Goal: Task Accomplishment & Management: Use online tool/utility

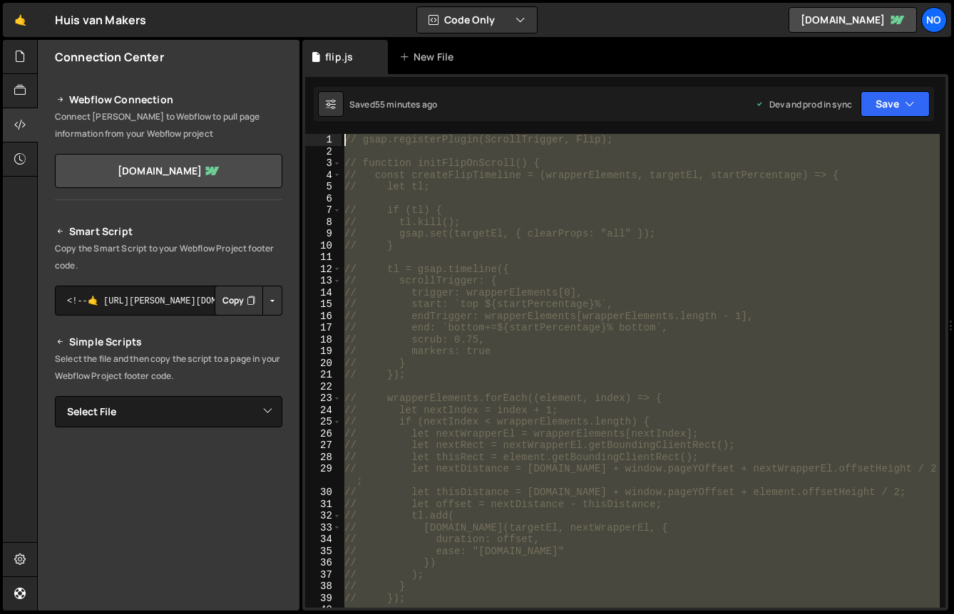
drag, startPoint x: 483, startPoint y: 336, endPoint x: 237, endPoint y: -34, distance: 444.6
click at [237, 0] on html "Projects [GEOGRAPHIC_DATA] Blog No Your current team is No Dead Fish Projects Y…" at bounding box center [477, 307] width 954 height 614
type textarea "// gsap.registerPlugin(ScrollTrigger, Flip);"
click at [901, 102] on button "Save" at bounding box center [894, 104] width 69 height 26
click at [470, 247] on div "// gsap.registerPlugin(ScrollTrigger, Flip); // function initFlipOnScroll() { /…" at bounding box center [640, 371] width 598 height 474
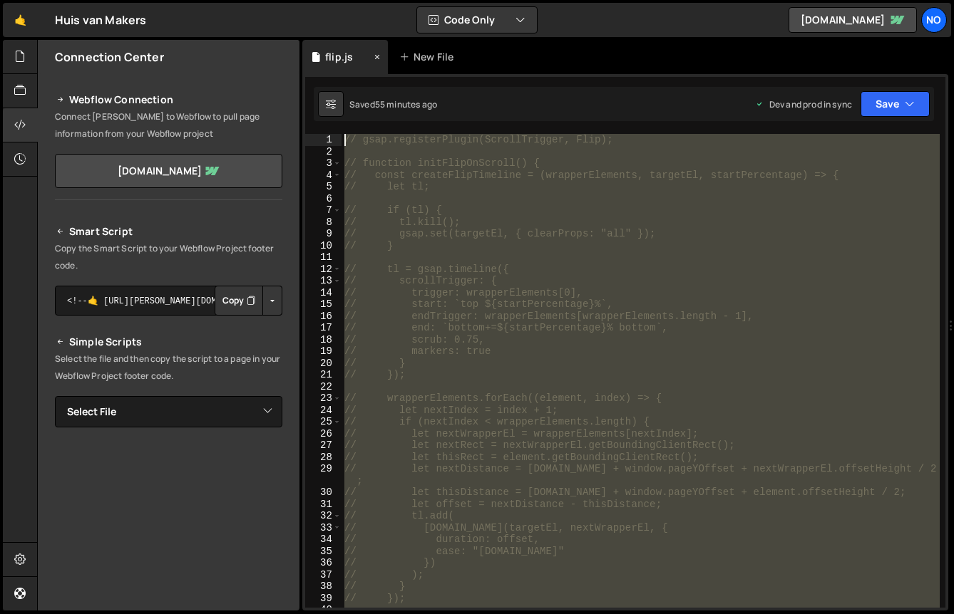
drag, startPoint x: 499, startPoint y: 580, endPoint x: 336, endPoint y: 60, distance: 544.7
click at [336, 58] on div "Debug Explain Copy flip.js New File Saved 55 minutes ago Dev and prod in sync U…" at bounding box center [625, 326] width 646 height 572
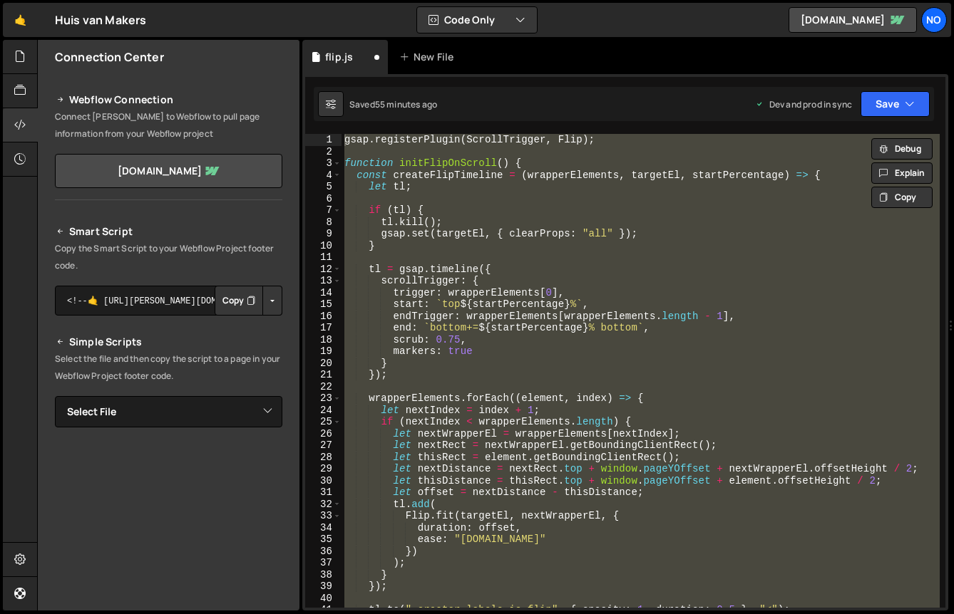
click at [883, 81] on div "gsap.registerPlugin(ScrollTrigger, Flip); 1 2 3 4 5 6 7 8 9 10 11 12 13 14 15 1…" at bounding box center [625, 342] width 646 height 537
click at [880, 97] on button "Save" at bounding box center [894, 104] width 69 height 26
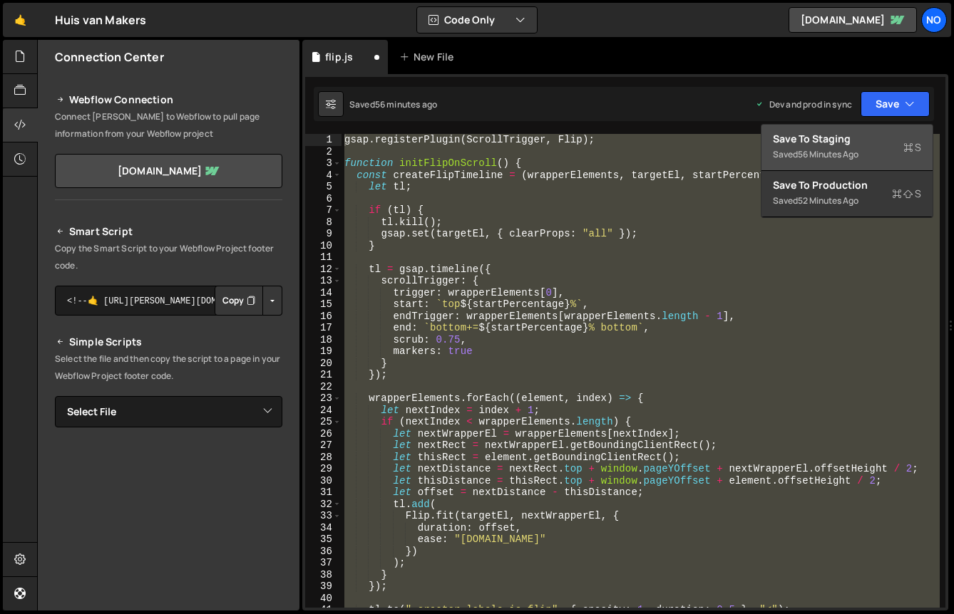
click at [865, 145] on div "Save to Staging S" at bounding box center [847, 139] width 148 height 14
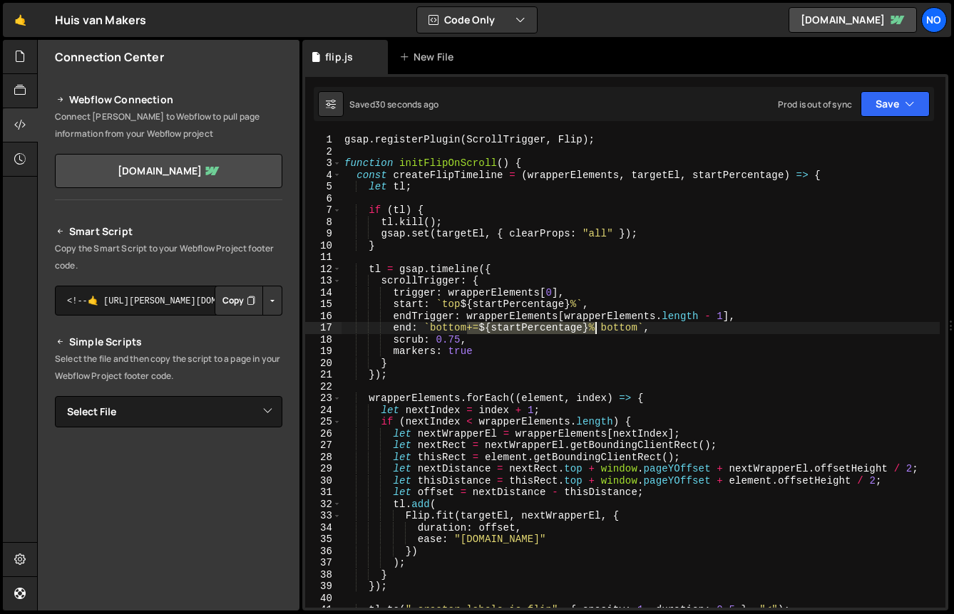
drag, startPoint x: 468, startPoint y: 329, endPoint x: 597, endPoint y: 327, distance: 128.3
click at [597, 327] on div "gsap . registerPlugin ( ScrollTrigger , Flip ) ; function initFlipOnScroll ( ) …" at bounding box center [640, 383] width 598 height 498
click at [884, 96] on button "Save" at bounding box center [894, 104] width 69 height 26
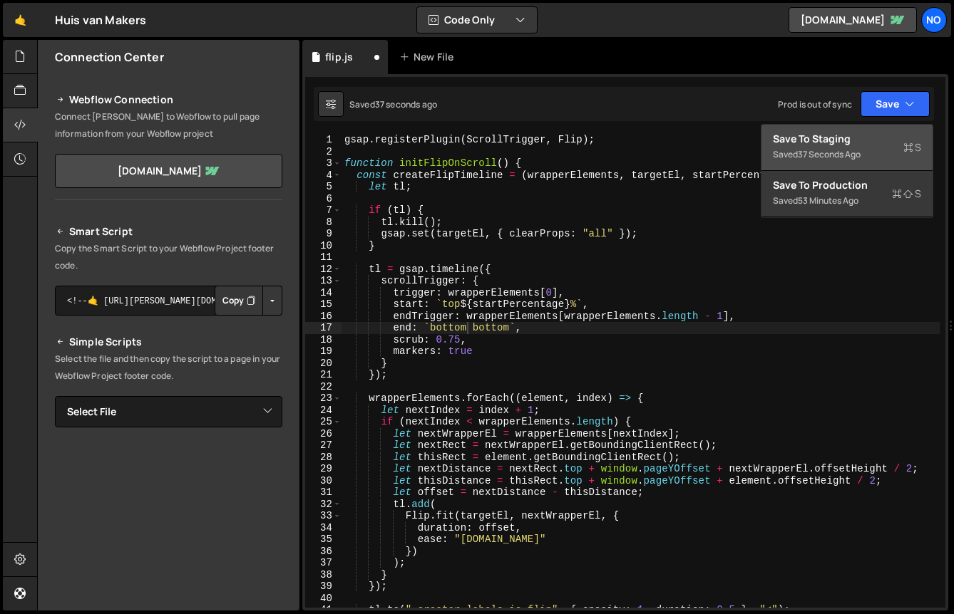
click at [837, 150] on div "37 seconds ago" at bounding box center [829, 154] width 63 height 12
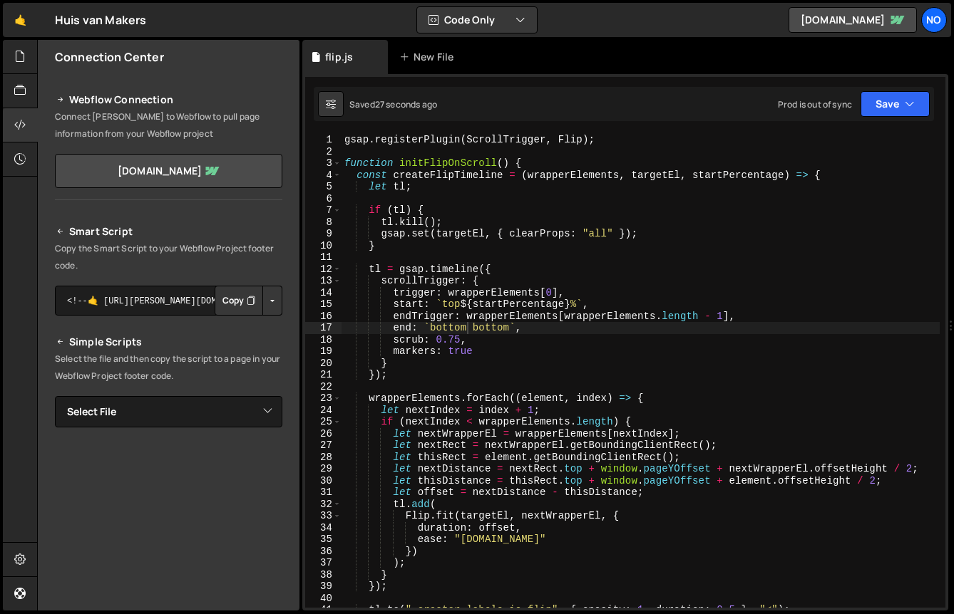
click at [606, 331] on div "gsap . registerPlugin ( ScrollTrigger , Flip ) ; function initFlipOnScroll ( ) …" at bounding box center [640, 383] width 598 height 498
click at [469, 325] on div "gsap . registerPlugin ( ScrollTrigger , Flip ) ; function initFlipOnScroll ( ) …" at bounding box center [640, 383] width 598 height 498
click at [928, 109] on button "Save" at bounding box center [894, 104] width 69 height 26
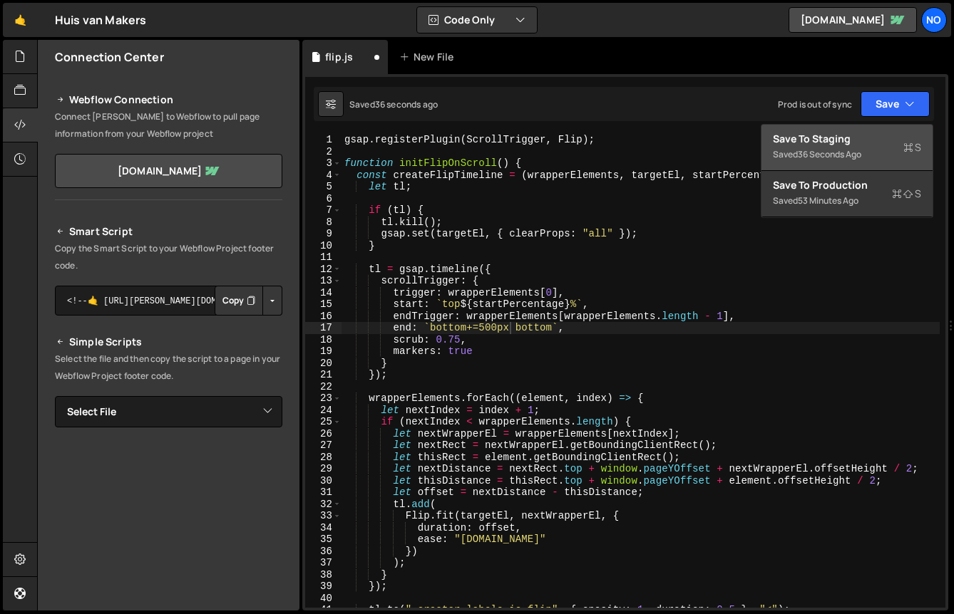
click at [816, 159] on div "36 seconds ago" at bounding box center [829, 154] width 63 height 12
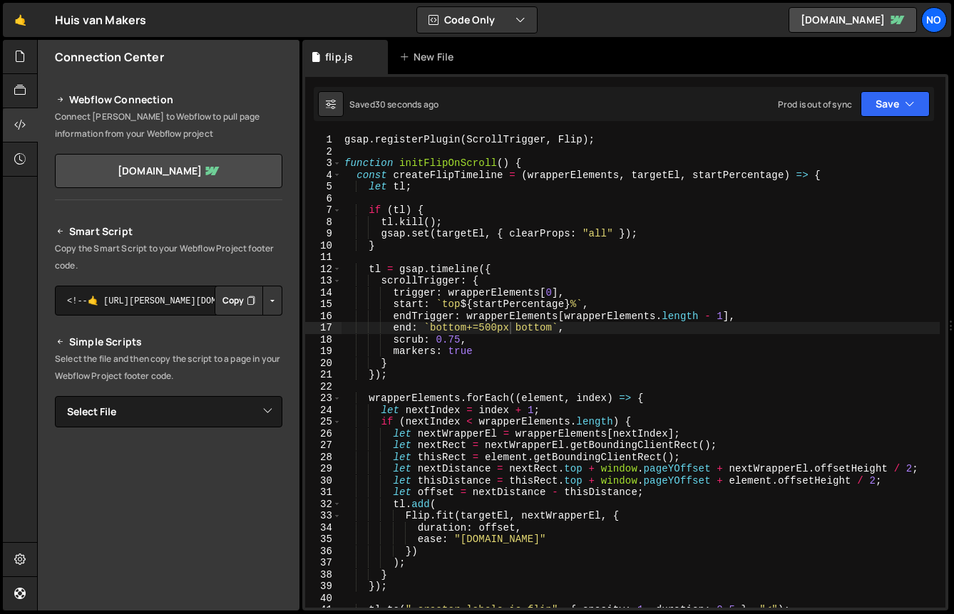
scroll to position [0, 2]
click at [645, 380] on div "gsap . registerPlugin ( ScrollTrigger , Flip ) ; function initFlipOnScroll ( ) …" at bounding box center [640, 383] width 598 height 498
click at [897, 107] on button "Save" at bounding box center [894, 104] width 69 height 26
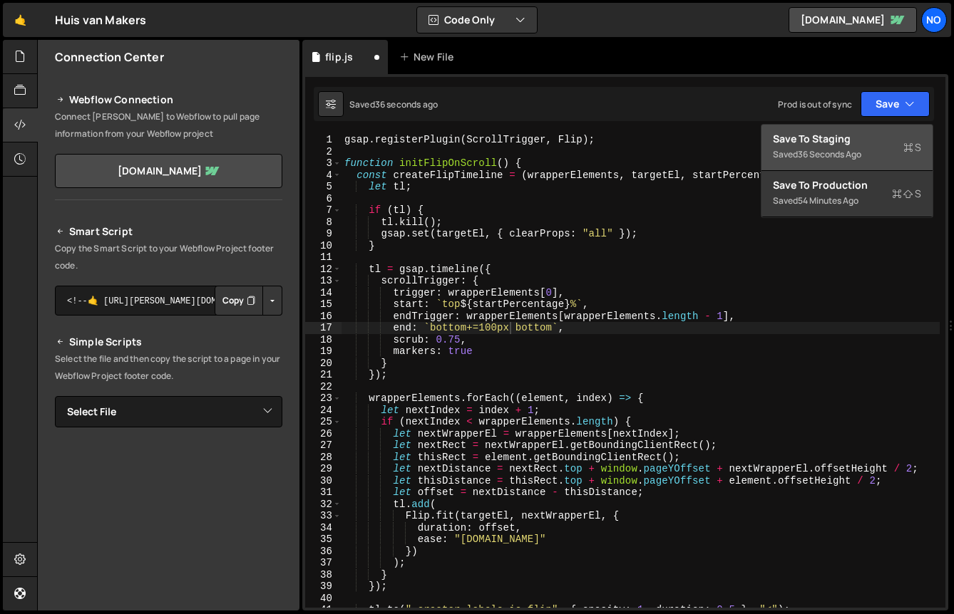
click at [862, 146] on div "Saved 36 seconds ago" at bounding box center [847, 154] width 148 height 17
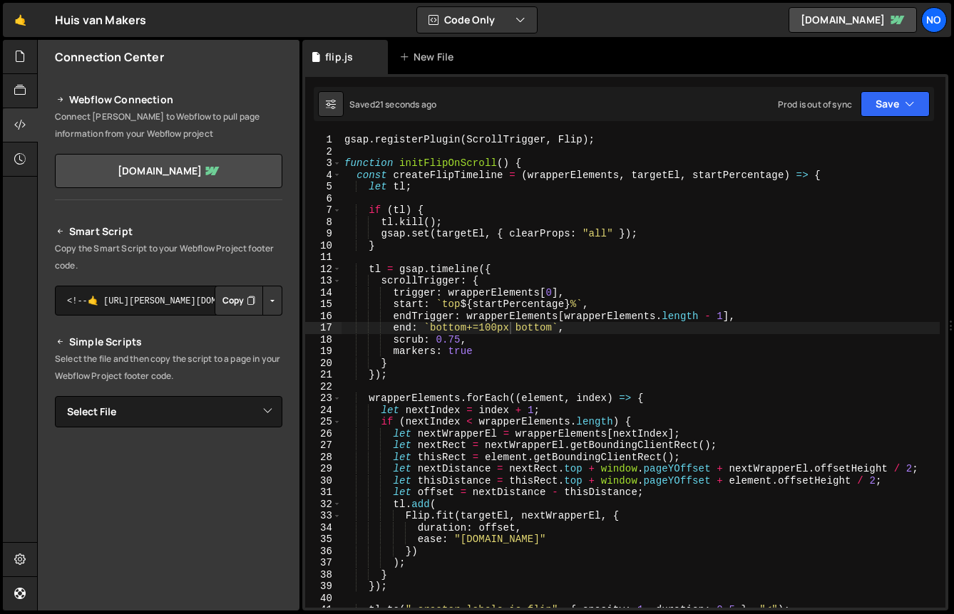
click at [462, 304] on div "gsap . registerPlugin ( ScrollTrigger , Flip ) ; function initFlipOnScroll ( ) …" at bounding box center [640, 383] width 598 height 498
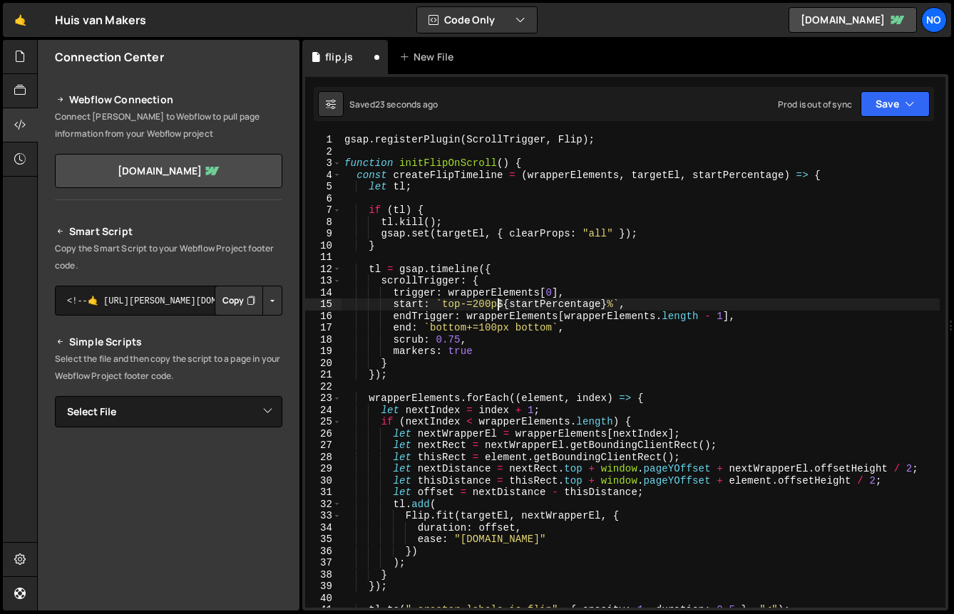
scroll to position [0, 11]
click at [918, 79] on div "start: `top-=200px ${startPercentage}%`, 1 2 3 4 5 6 7 8 9 10 11 12 13 14 15 16…" at bounding box center [625, 342] width 646 height 537
click at [909, 98] on icon "button" at bounding box center [910, 104] width 10 height 14
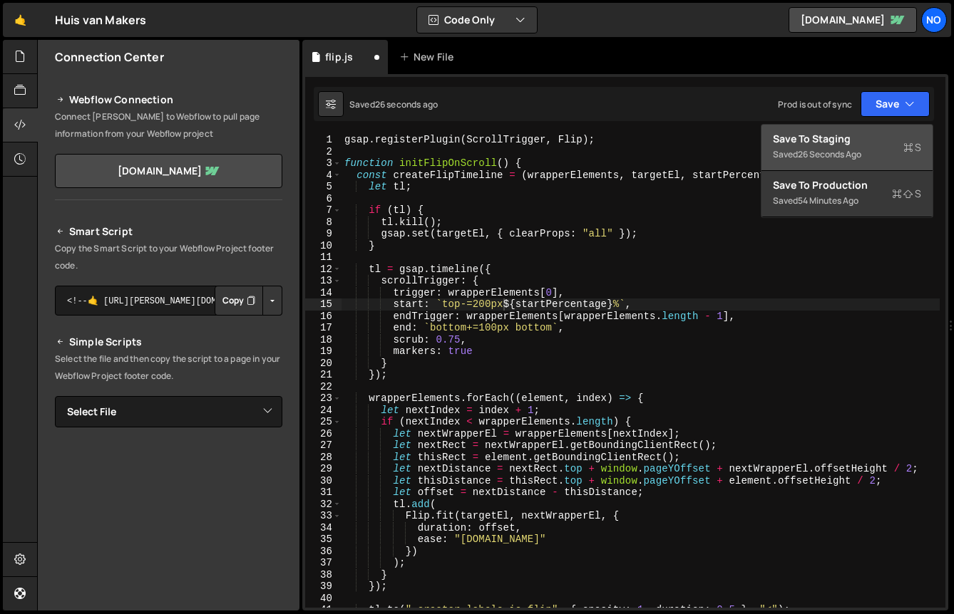
click at [861, 148] on div "26 seconds ago" at bounding box center [829, 154] width 63 height 12
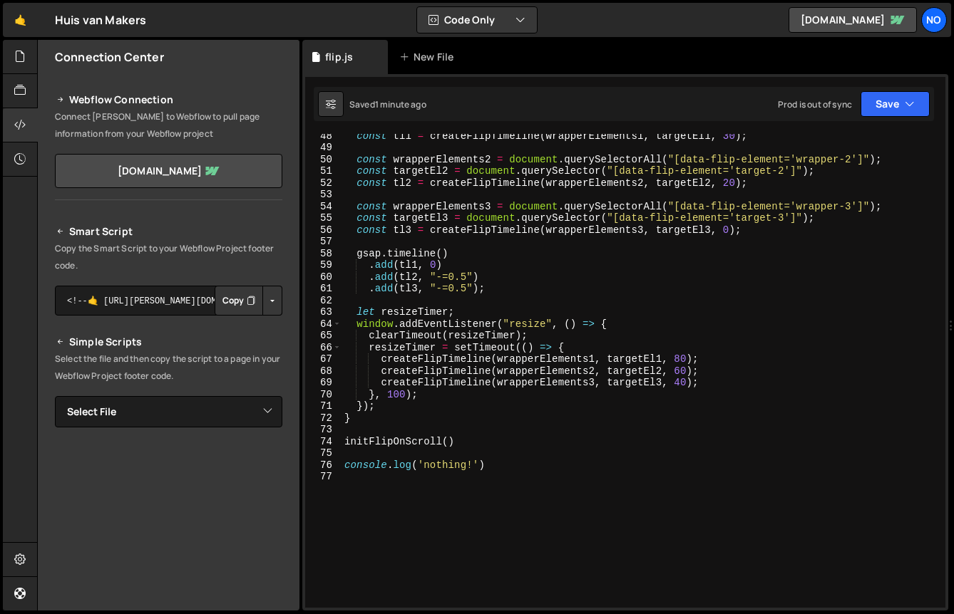
scroll to position [0, 9]
click at [436, 466] on div "const tl1 = createFlipTimeline ( wrapperElements1 , targetEl1 , 30 ) ; const wr…" at bounding box center [640, 379] width 598 height 498
type textarea "console.log('nothing!')"
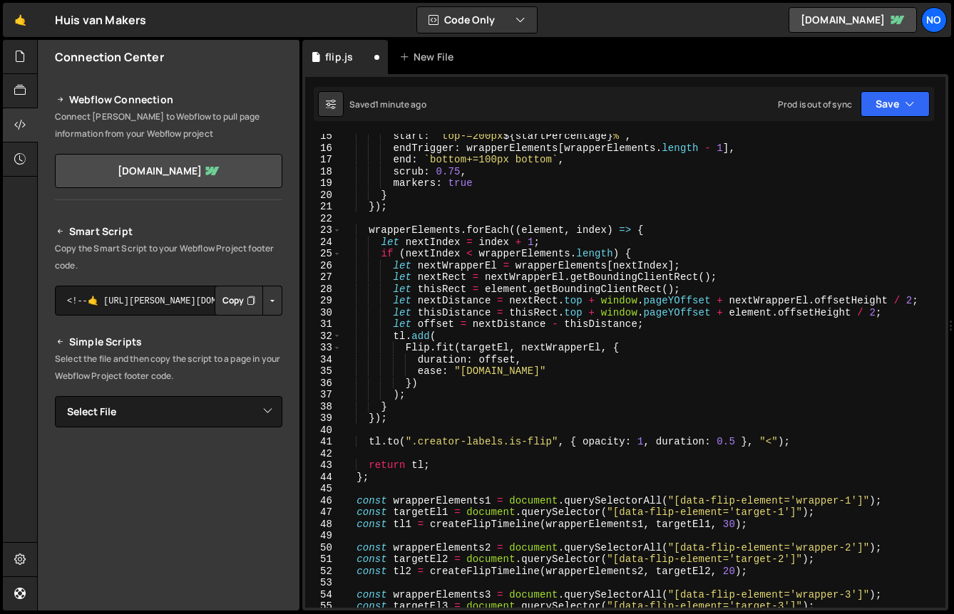
scroll to position [0, 0]
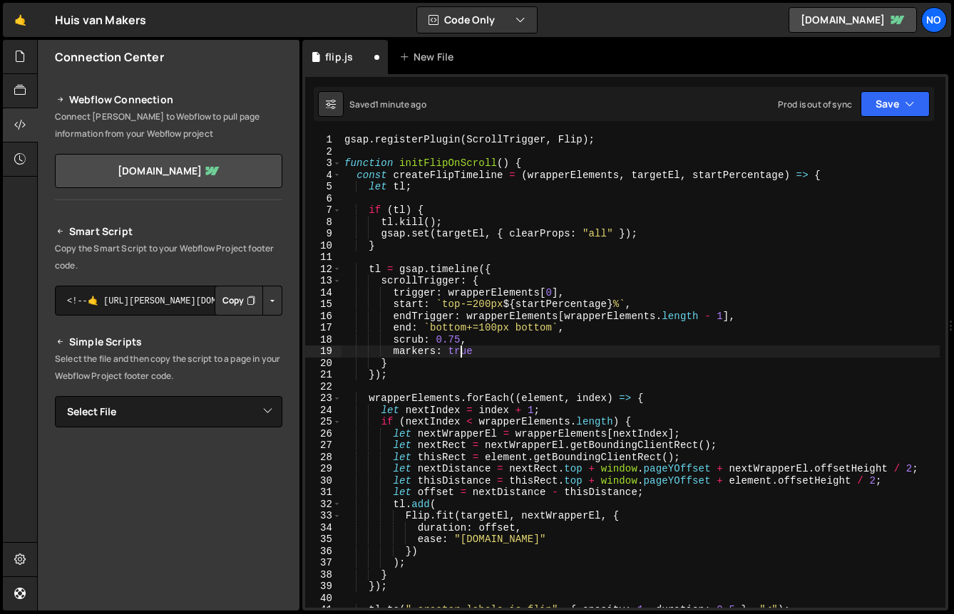
click at [463, 355] on div "gsap . registerPlugin ( ScrollTrigger , Flip ) ; function initFlipOnScroll ( ) …" at bounding box center [640, 383] width 598 height 498
type textarea "markers: false"
click at [897, 103] on button "Save" at bounding box center [894, 104] width 69 height 26
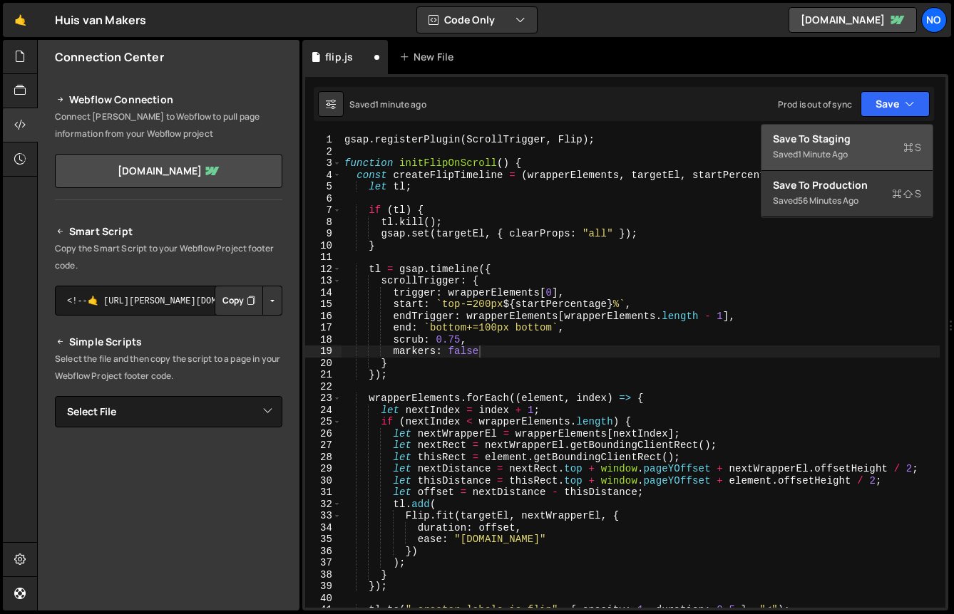
click at [847, 142] on div "Save to Staging S" at bounding box center [847, 139] width 148 height 14
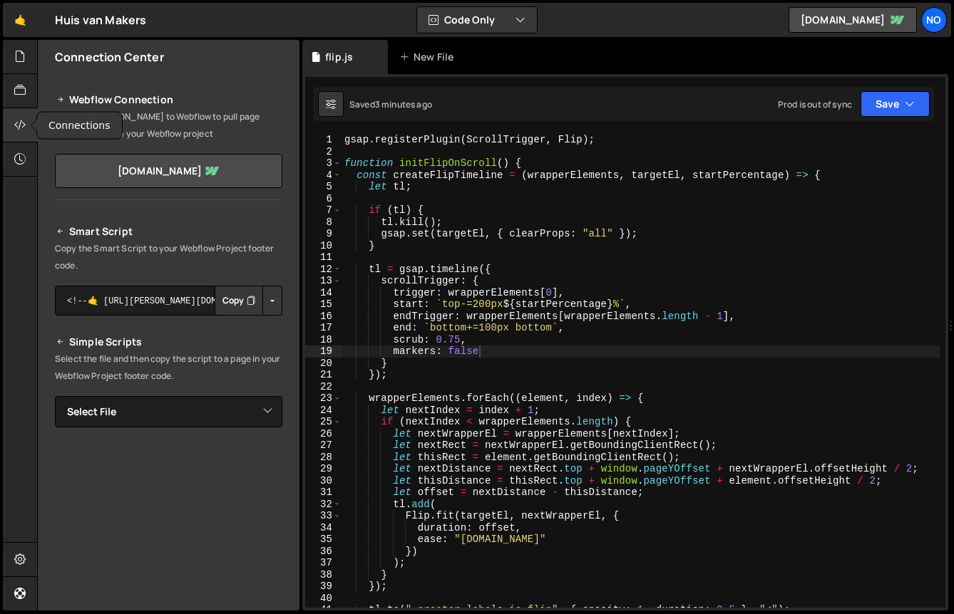
click at [18, 123] on icon at bounding box center [19, 125] width 11 height 16
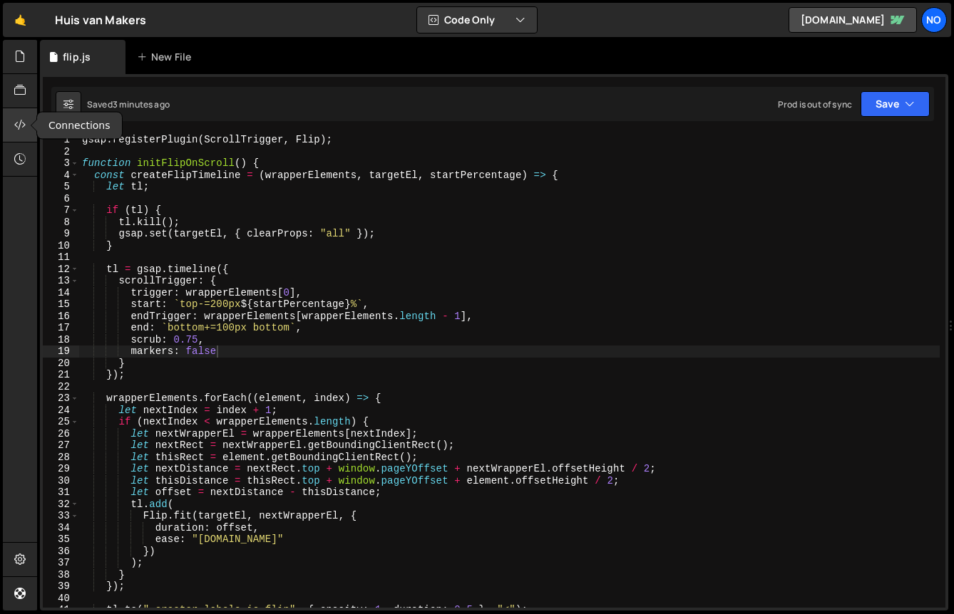
click at [19, 118] on icon at bounding box center [19, 125] width 11 height 16
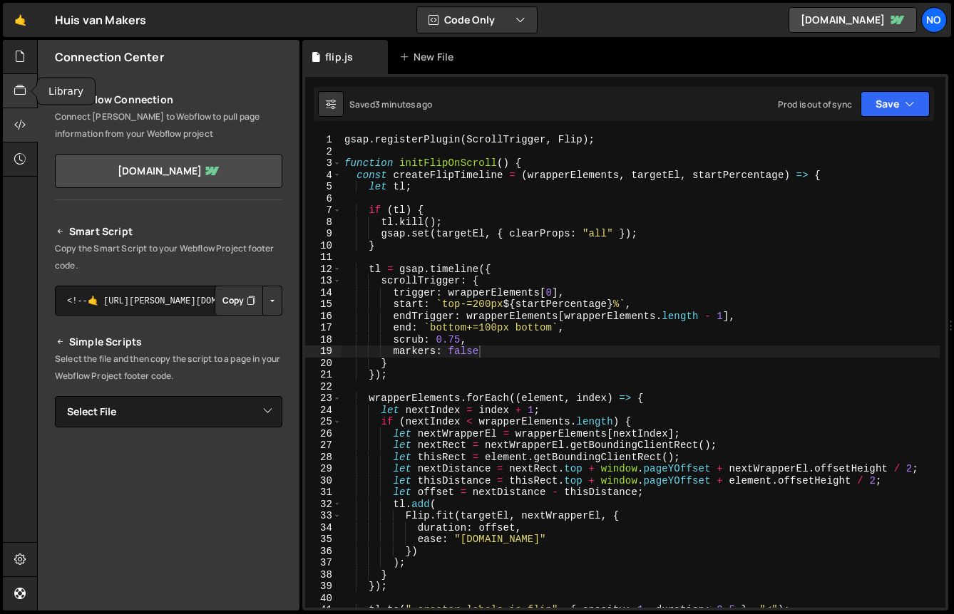
click at [24, 94] on icon at bounding box center [19, 91] width 11 height 16
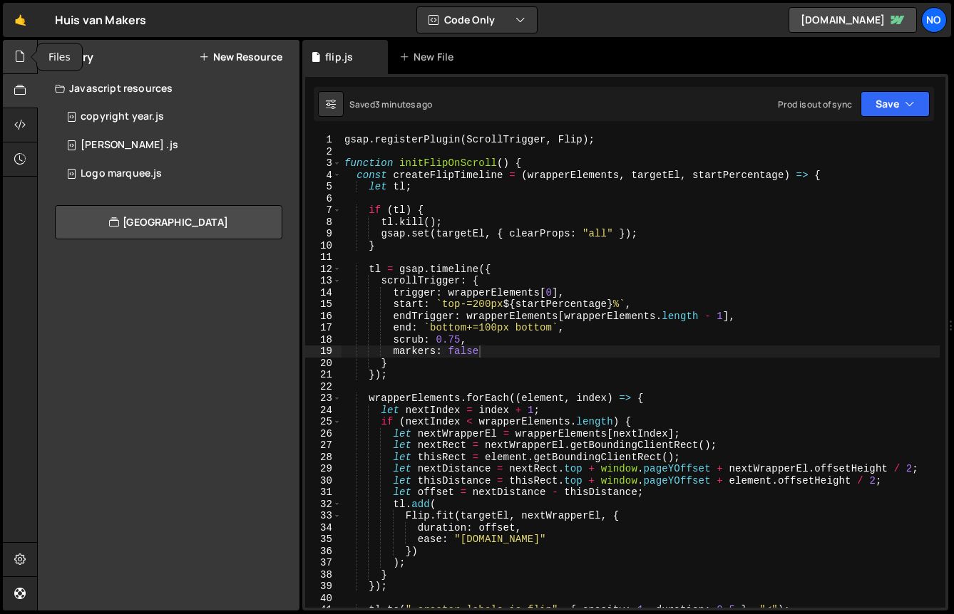
click at [26, 63] on div at bounding box center [20, 57] width 35 height 34
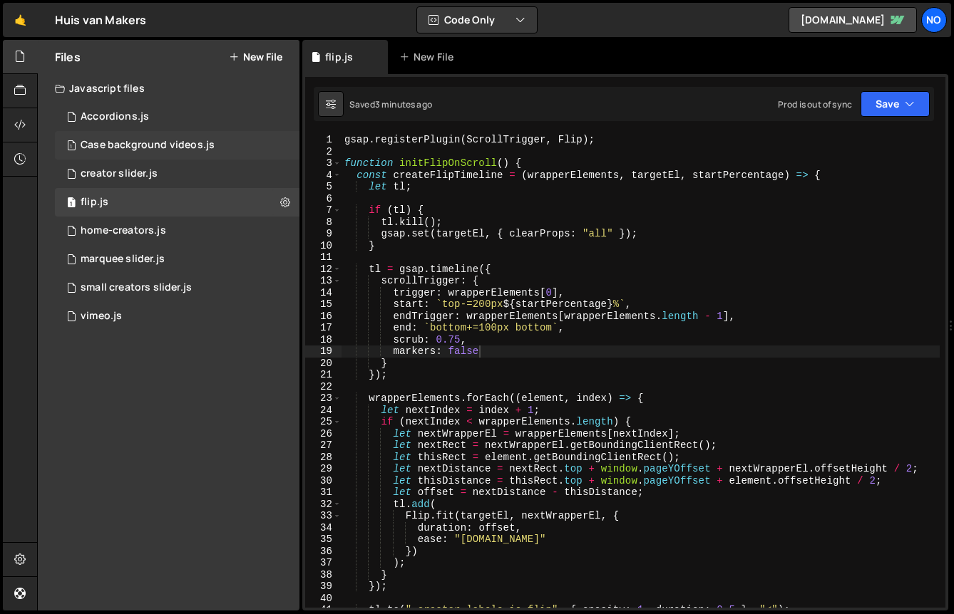
click at [200, 140] on div "Case background videos.js" at bounding box center [148, 145] width 134 height 13
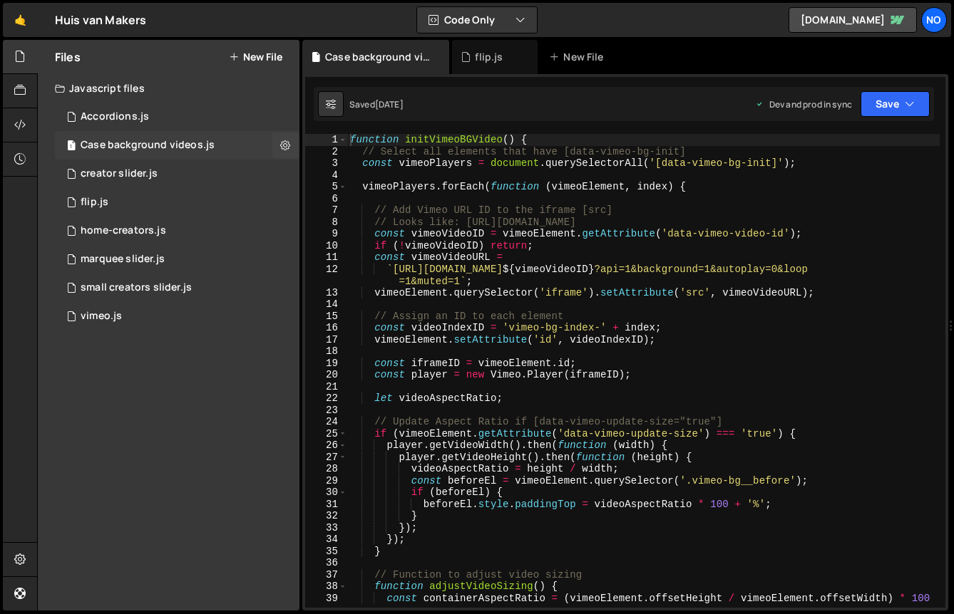
scroll to position [0, 0]
click at [128, 230] on div "home-creators.js" at bounding box center [124, 231] width 86 height 13
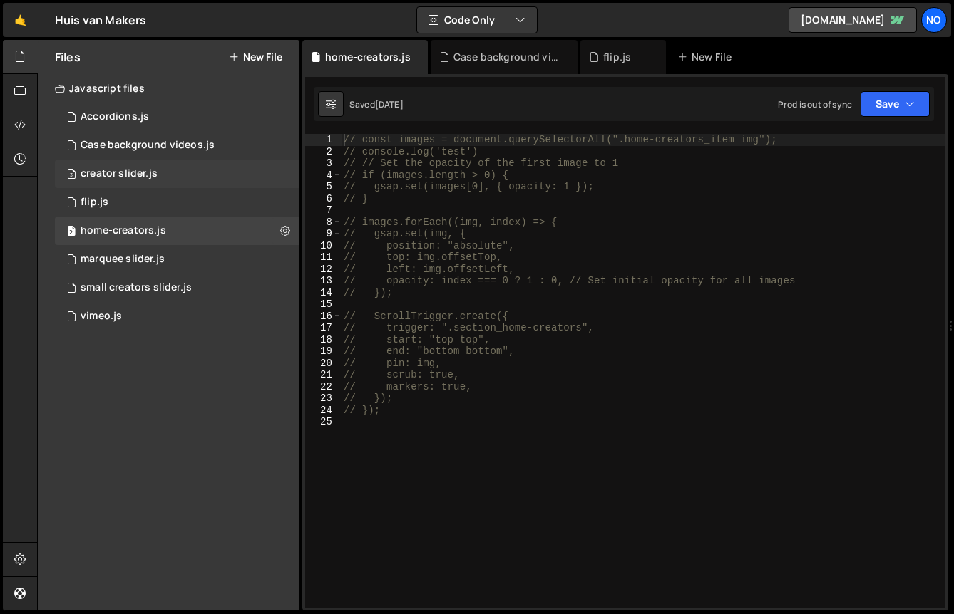
click at [150, 173] on div "creator slider.js" at bounding box center [119, 174] width 77 height 13
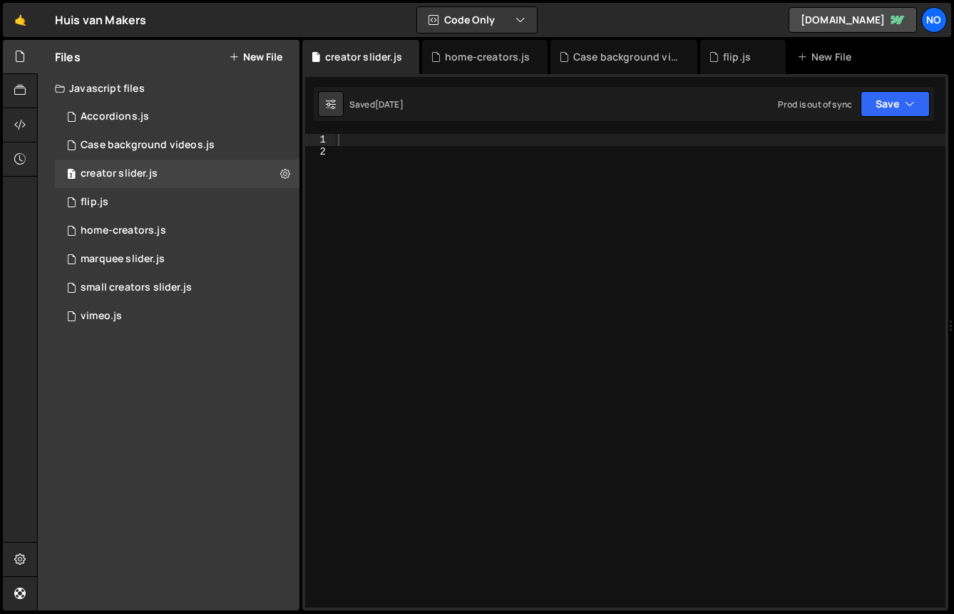
scroll to position [10700, 0]
click at [513, 269] on div at bounding box center [640, 383] width 610 height 498
click at [132, 264] on div "marquee slider.js" at bounding box center [123, 259] width 84 height 13
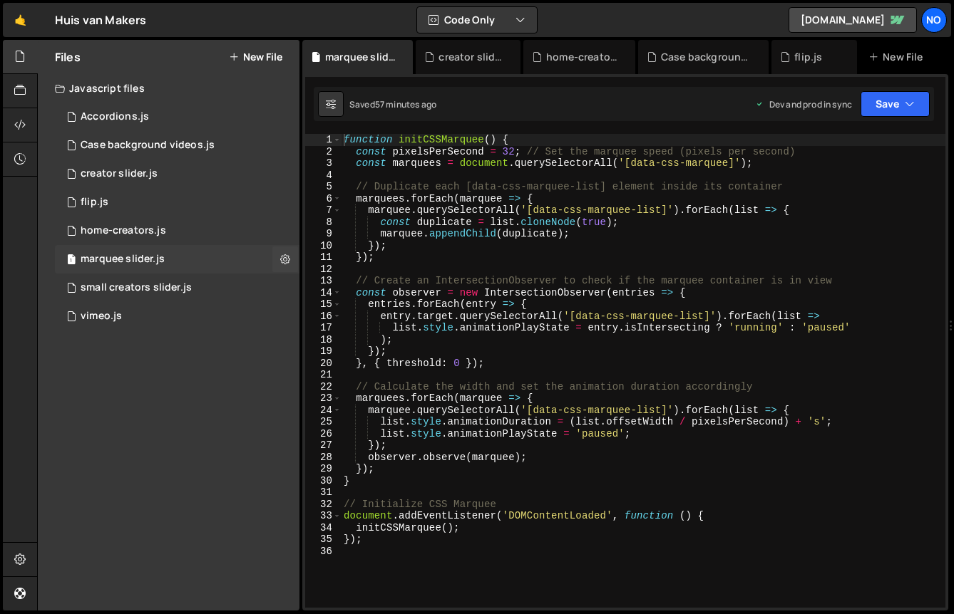
scroll to position [0, 0]
click at [144, 232] on div "home-creators.js" at bounding box center [124, 231] width 86 height 13
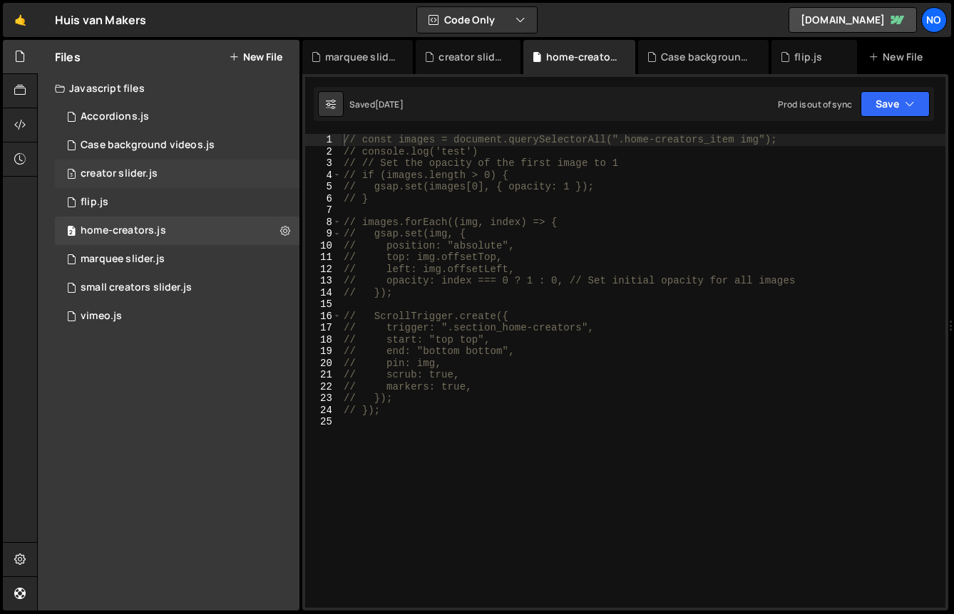
click at [141, 160] on div "3 creator slider.js 0" at bounding box center [177, 174] width 244 height 29
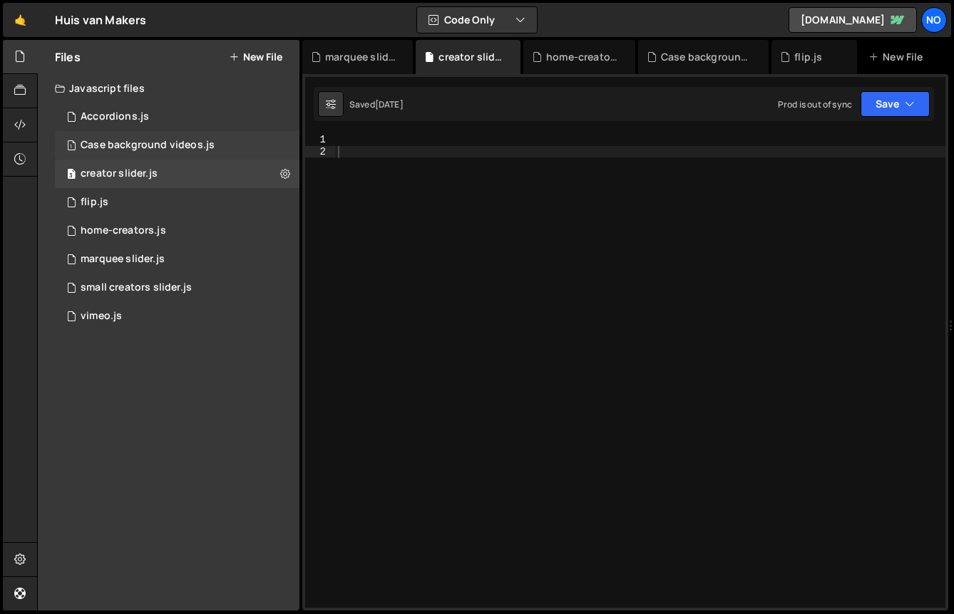
click at [147, 142] on div "Case background videos.js" at bounding box center [148, 145] width 134 height 13
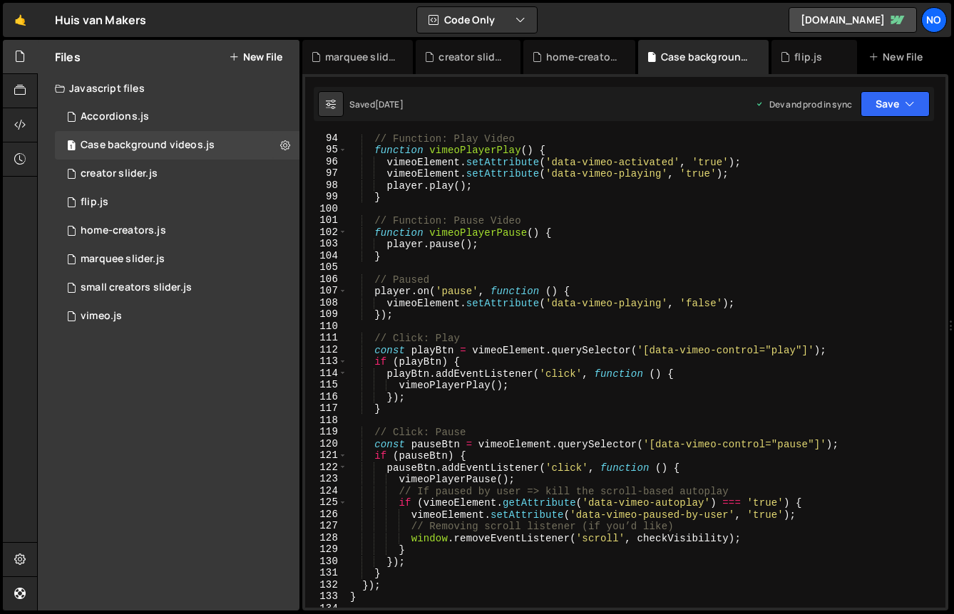
scroll to position [1353, 0]
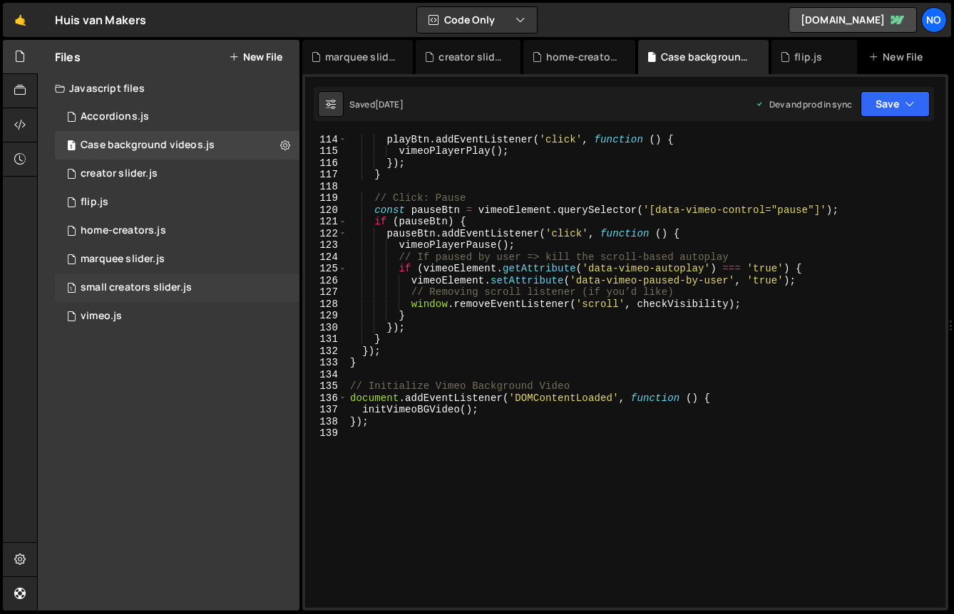
click at [149, 291] on div "small creators slider.js" at bounding box center [136, 288] width 111 height 13
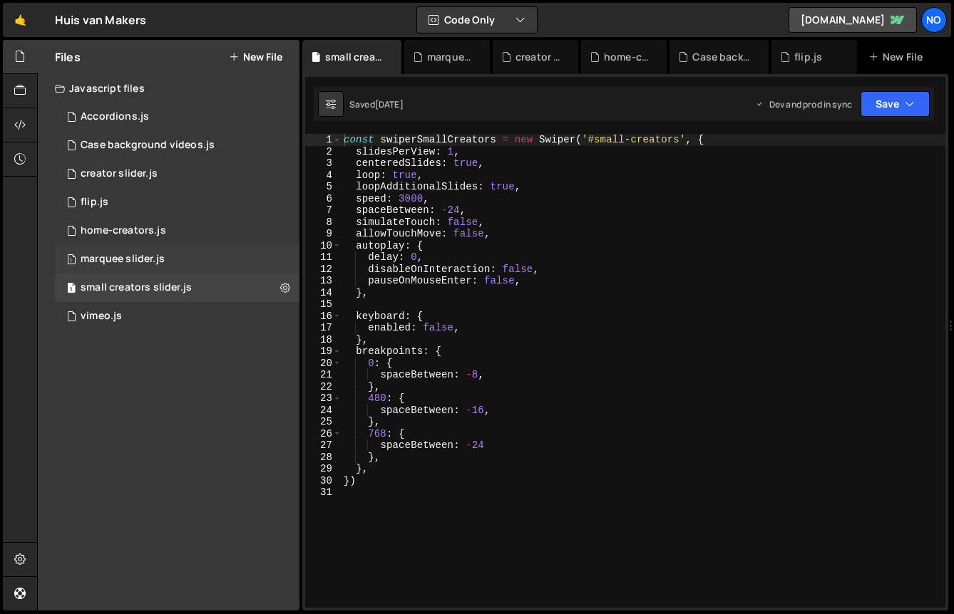
click at [156, 272] on div "1 marquee slider.js 0" at bounding box center [177, 259] width 244 height 29
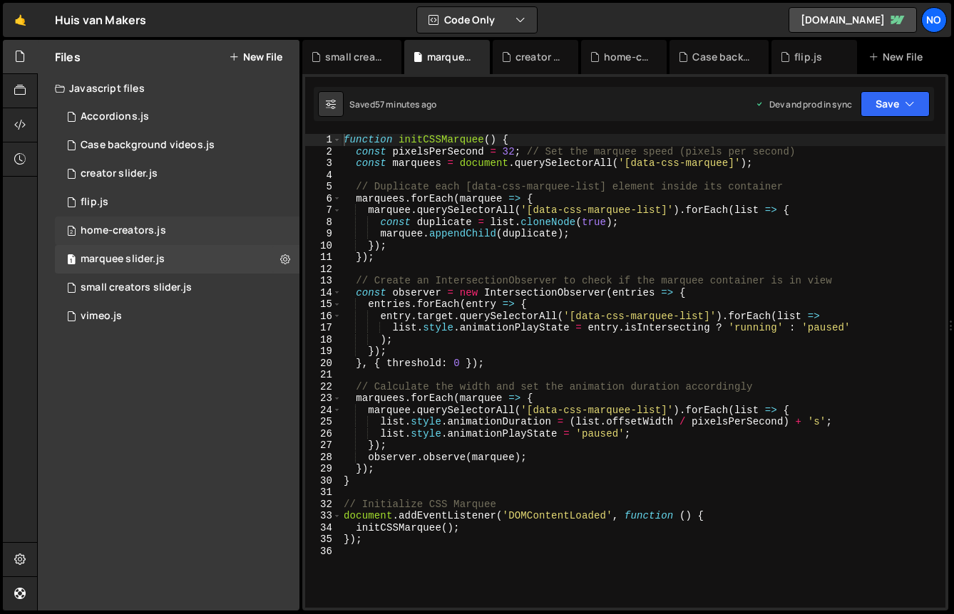
click at [168, 241] on div "2 home-creators.js 0" at bounding box center [177, 231] width 244 height 29
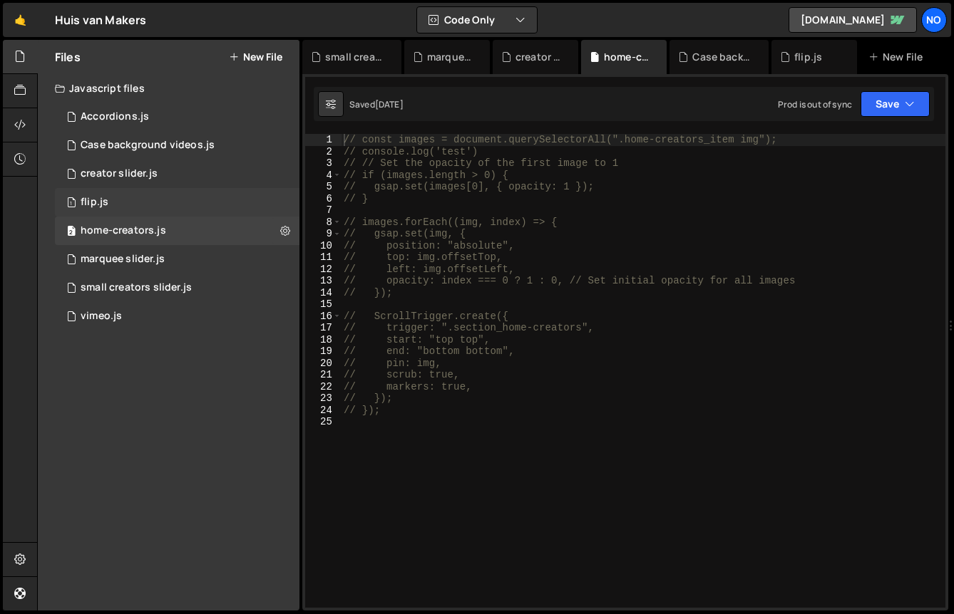
click at [155, 207] on div "1 flip.js 0" at bounding box center [177, 202] width 244 height 29
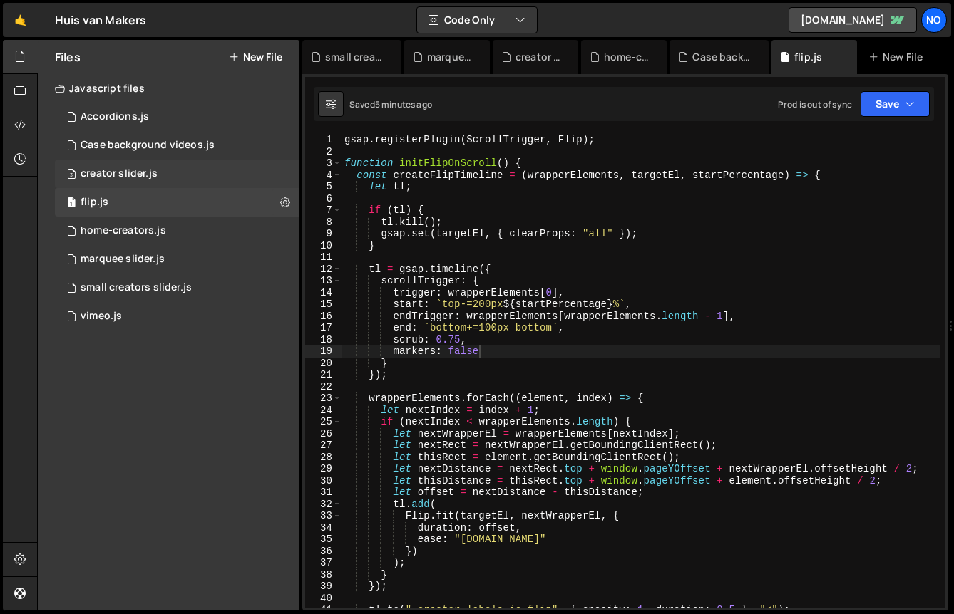
scroll to position [48238, 0]
click at [157, 183] on div "3 creator slider.js 0" at bounding box center [177, 174] width 244 height 29
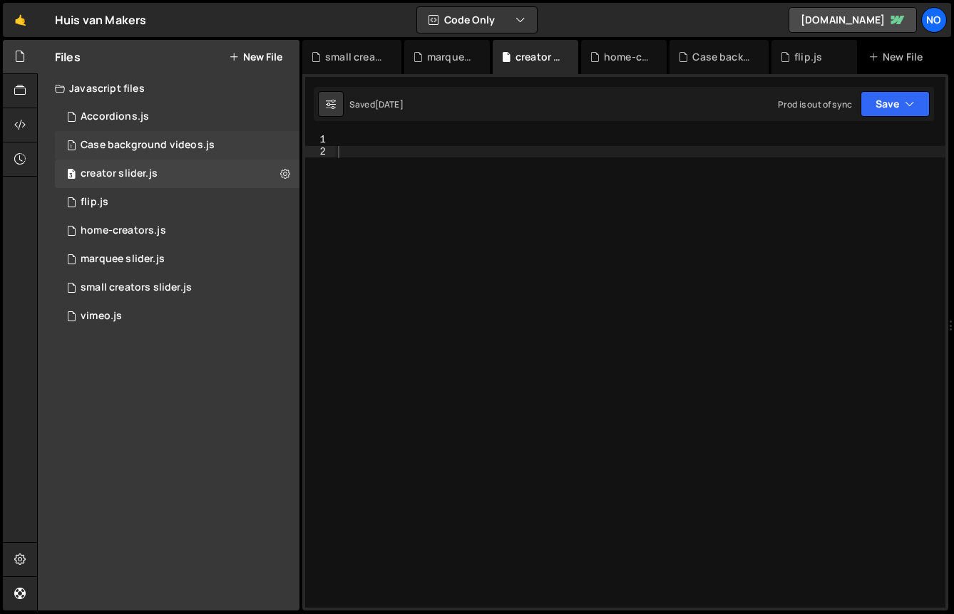
click at [160, 148] on div "Case background videos.js" at bounding box center [148, 145] width 134 height 13
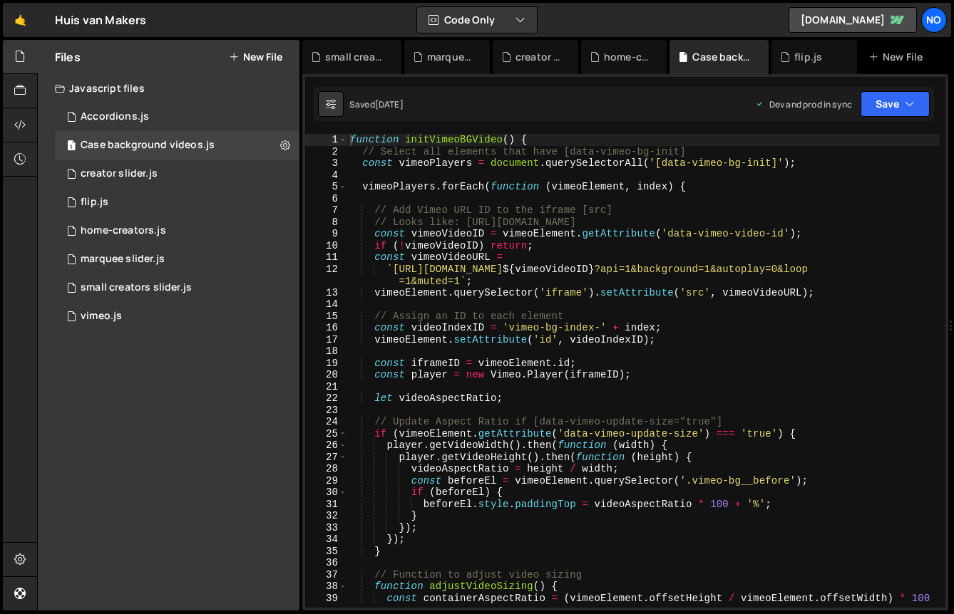
type textarea "`https://[DOMAIN_NAME]/video/${vimeoVideoID}?api=1&background=1&autoplay=0&loop…"
click at [450, 285] on div "function initVimeoBGVideo ( ) { // Select all elements that have [data-vimeo-bg…" at bounding box center [643, 383] width 592 height 498
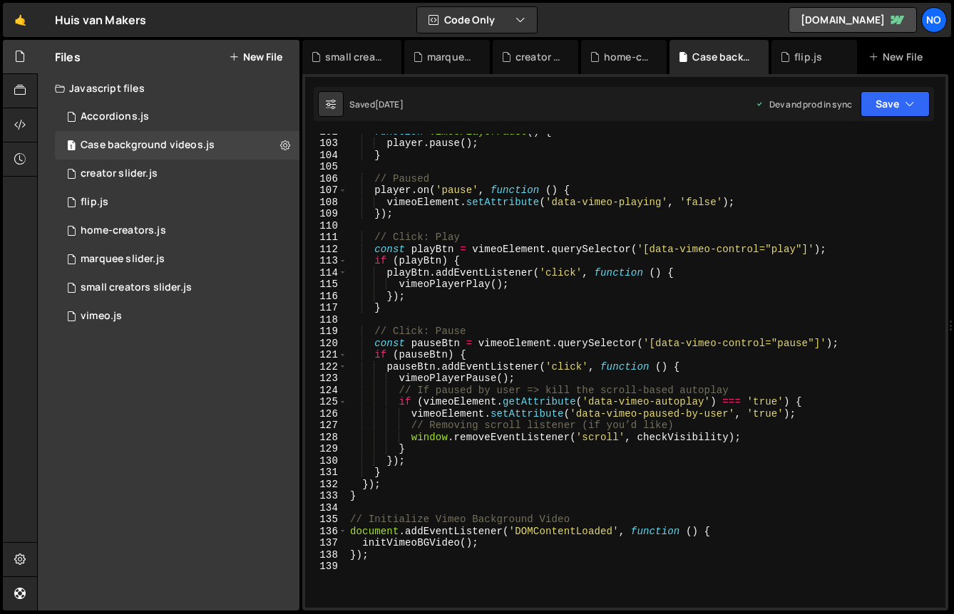
scroll to position [1214, 0]
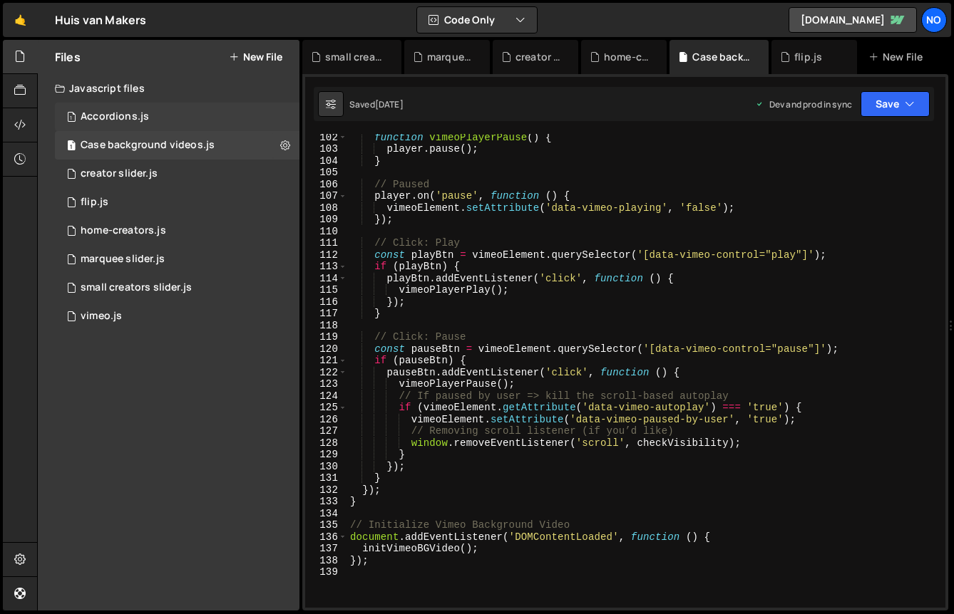
click at [184, 118] on div "1 Accordions.js 0" at bounding box center [177, 117] width 244 height 29
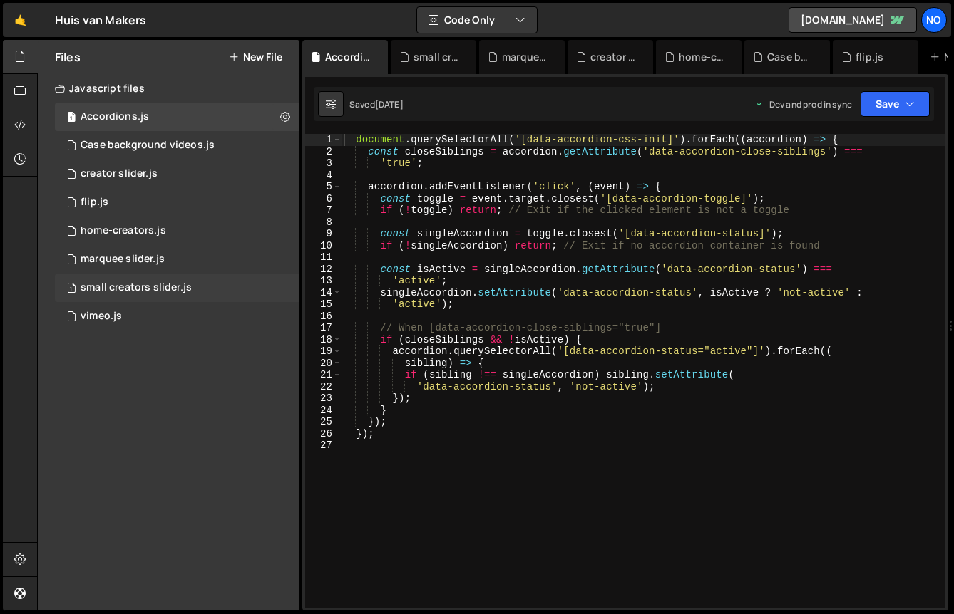
click at [131, 289] on div "small creators slider.js" at bounding box center [136, 288] width 111 height 13
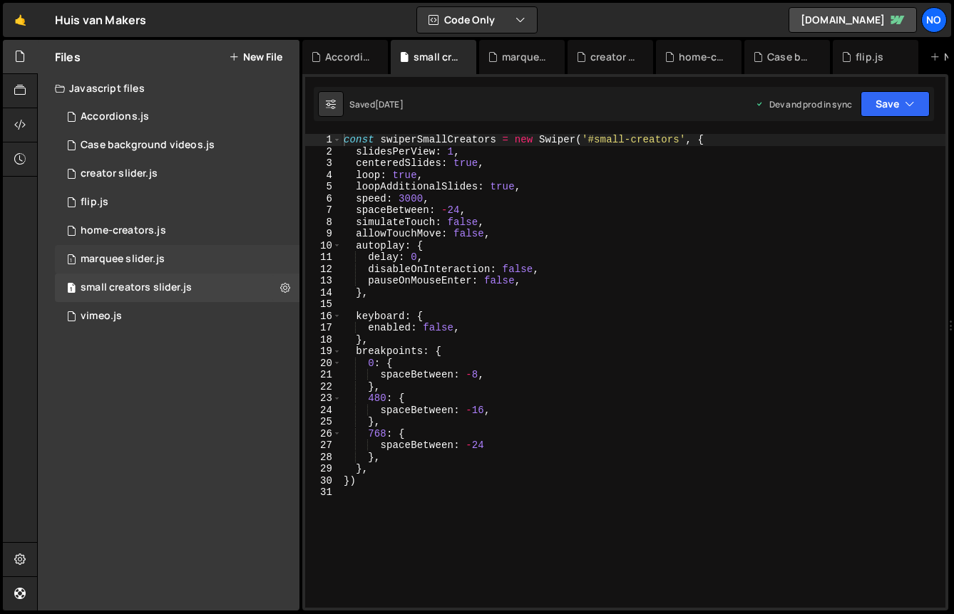
click at [133, 273] on div "1 marquee slider.js 0" at bounding box center [177, 259] width 244 height 29
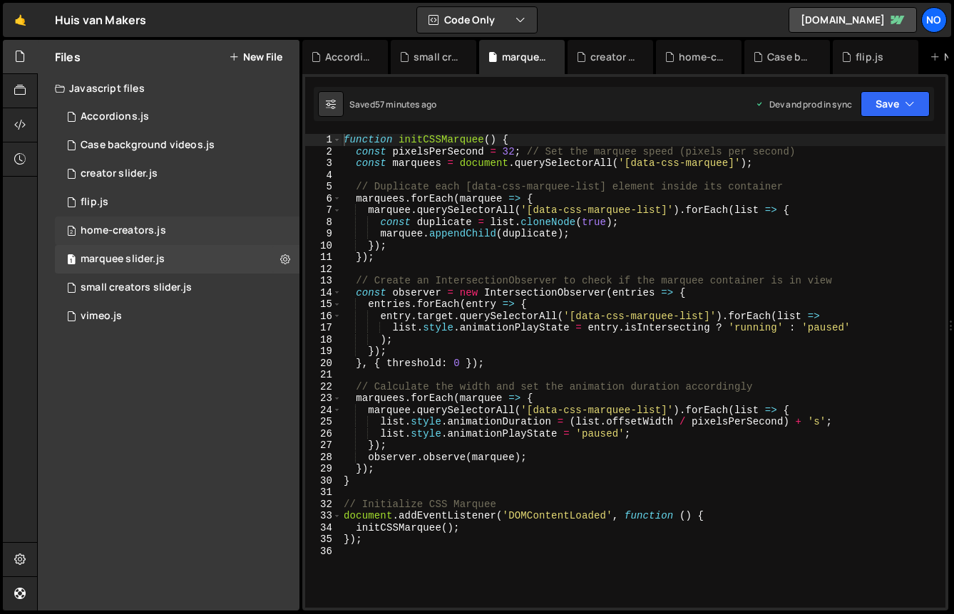
click at [132, 244] on div "2 home-creators.js 0" at bounding box center [177, 231] width 244 height 29
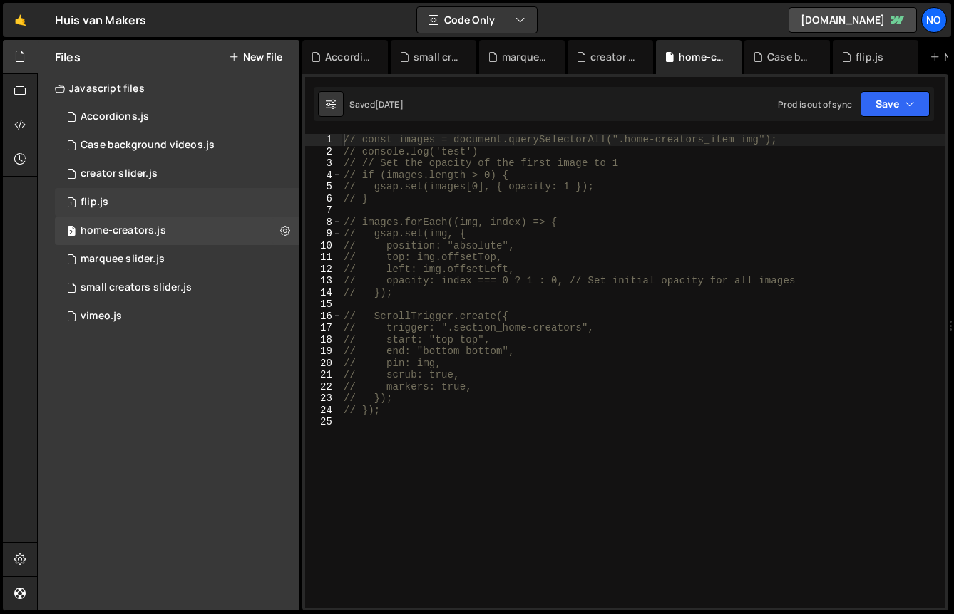
click at [162, 197] on div "1 flip.js 0" at bounding box center [177, 202] width 244 height 29
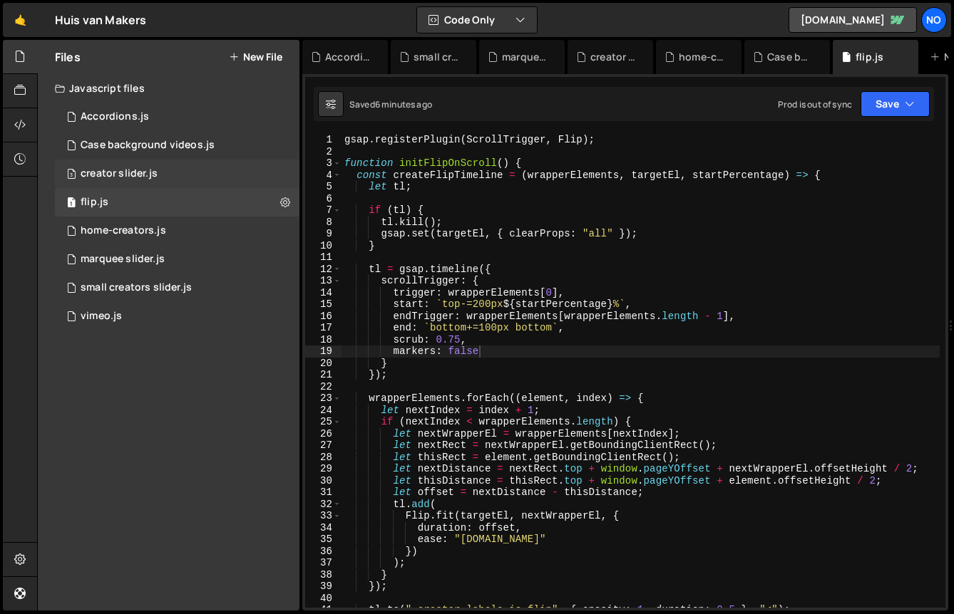
click at [165, 176] on div "3 creator slider.js 0" at bounding box center [177, 174] width 244 height 29
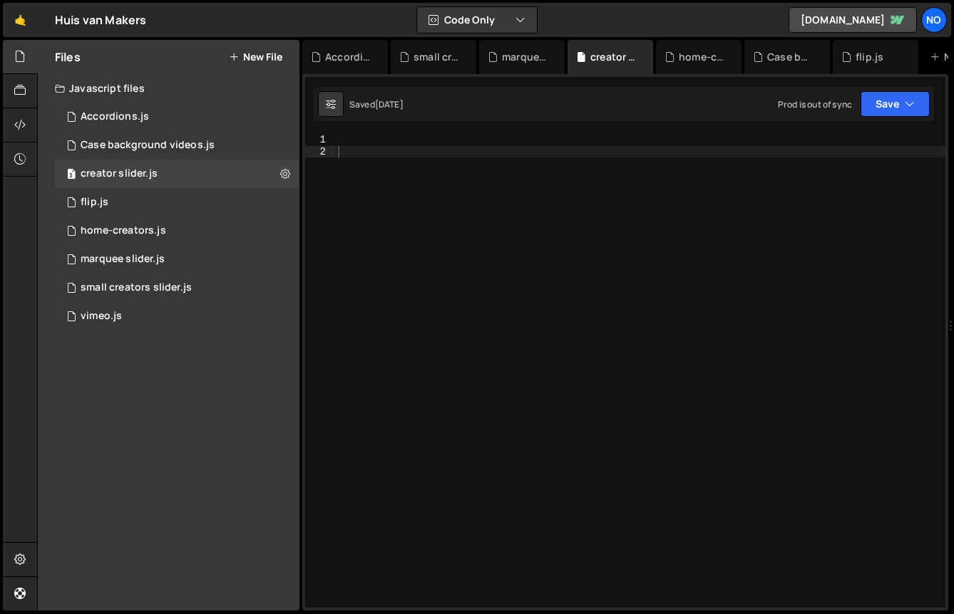
scroll to position [10700, 0]
click at [895, 109] on button "Save" at bounding box center [894, 104] width 69 height 26
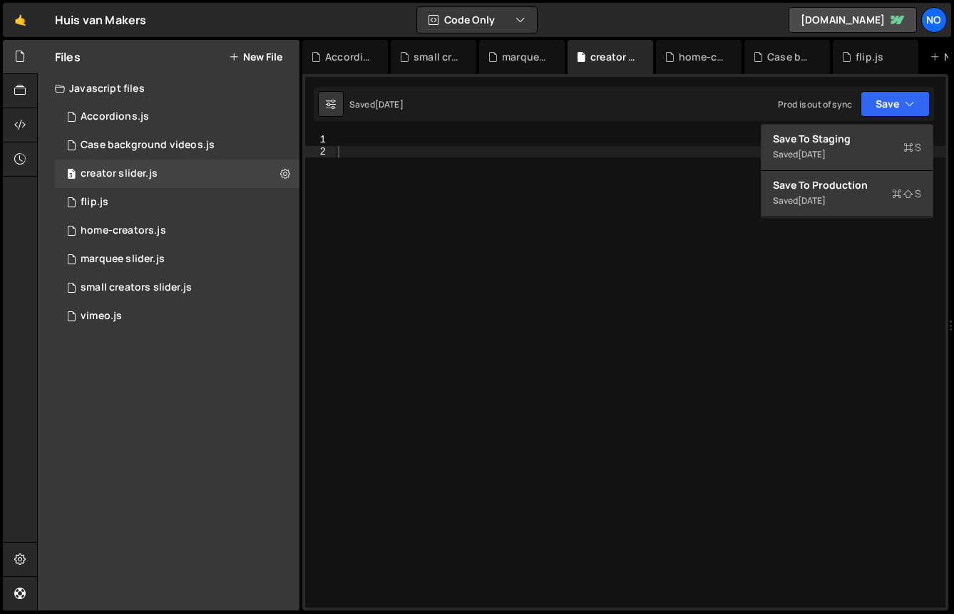
click at [490, 135] on div at bounding box center [640, 383] width 610 height 498
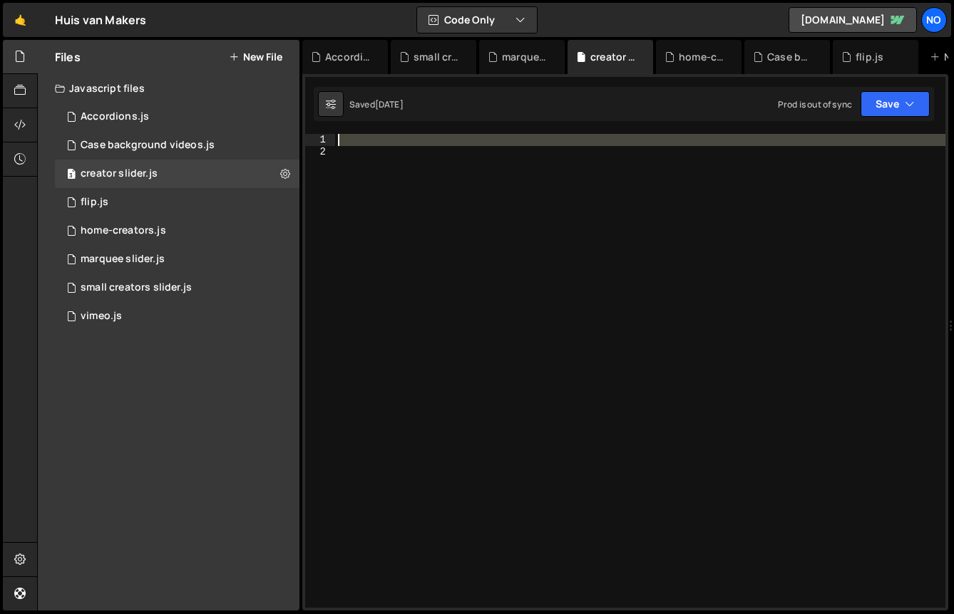
drag, startPoint x: 378, startPoint y: 162, endPoint x: 314, endPoint y: 124, distance: 75.1
click at [314, 124] on div "markers: false 1 2 3 4 5 6 7 8 9 10 11 12 13 14 15 16 17 18 19 20 21 22 23 24 2…" at bounding box center [625, 342] width 646 height 537
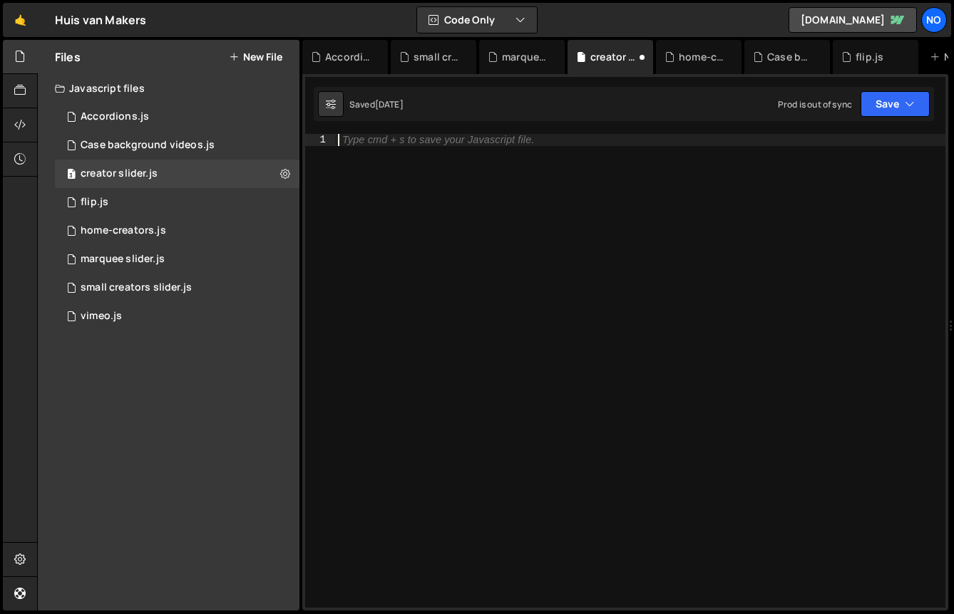
click at [421, 262] on div "Type cmd + s to save your Javascript file." at bounding box center [640, 383] width 610 height 498
click at [888, 105] on button "Save" at bounding box center [894, 104] width 69 height 26
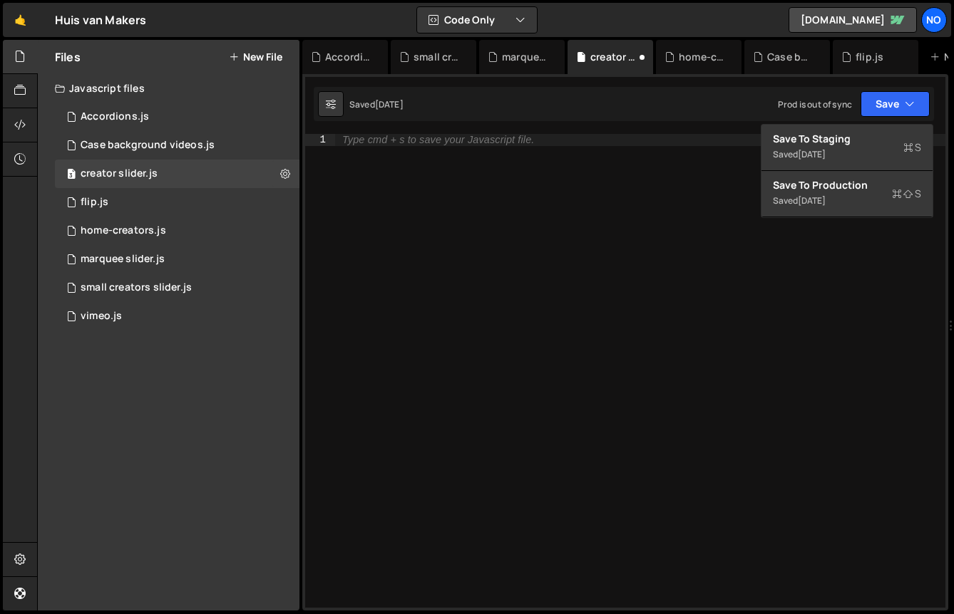
click at [662, 110] on div "Saved [DATE] Prod is out of sync Upgrade to Edit Save Save to Staging S Saved […" at bounding box center [624, 104] width 620 height 34
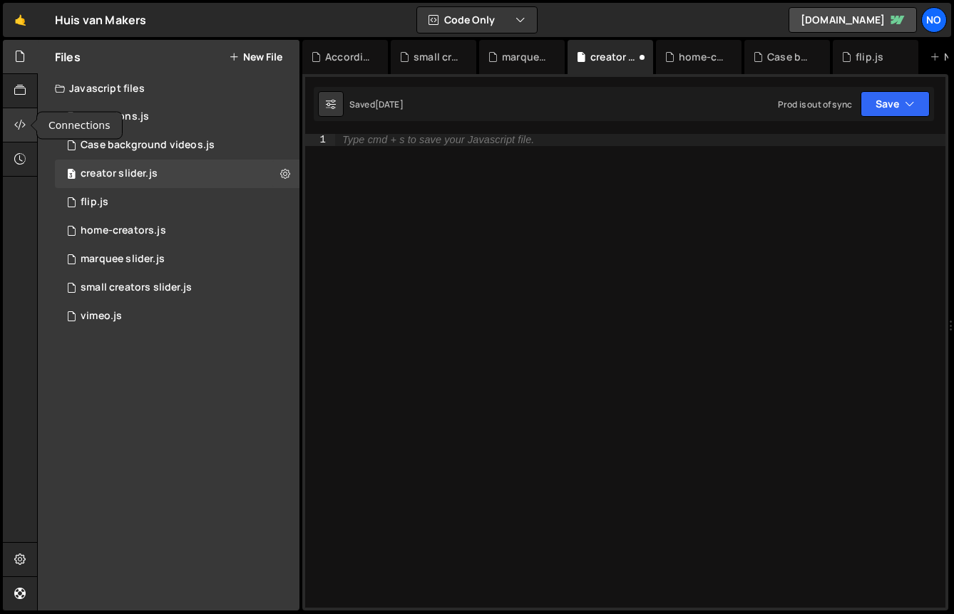
click at [23, 126] on icon at bounding box center [19, 125] width 11 height 16
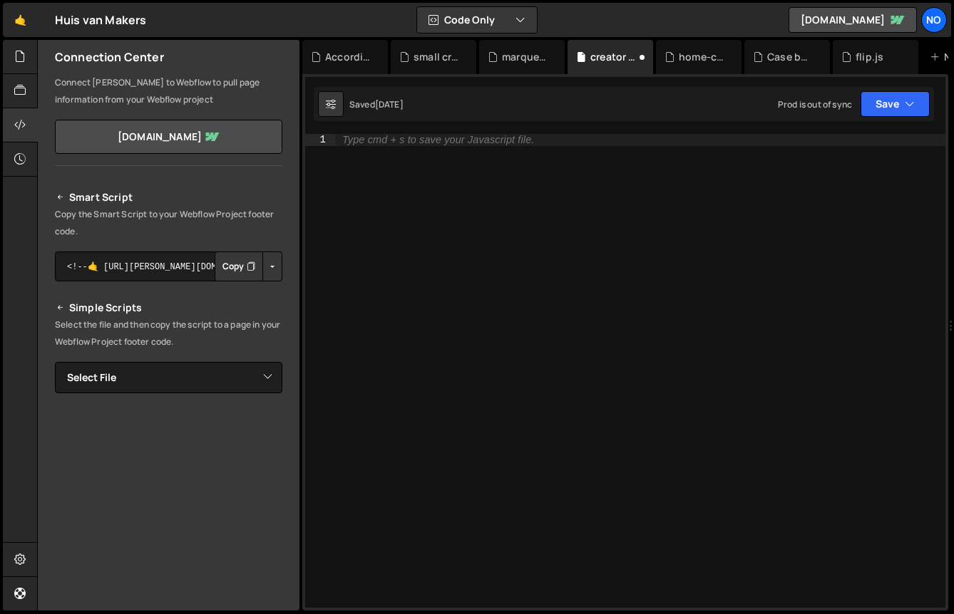
scroll to position [19, 0]
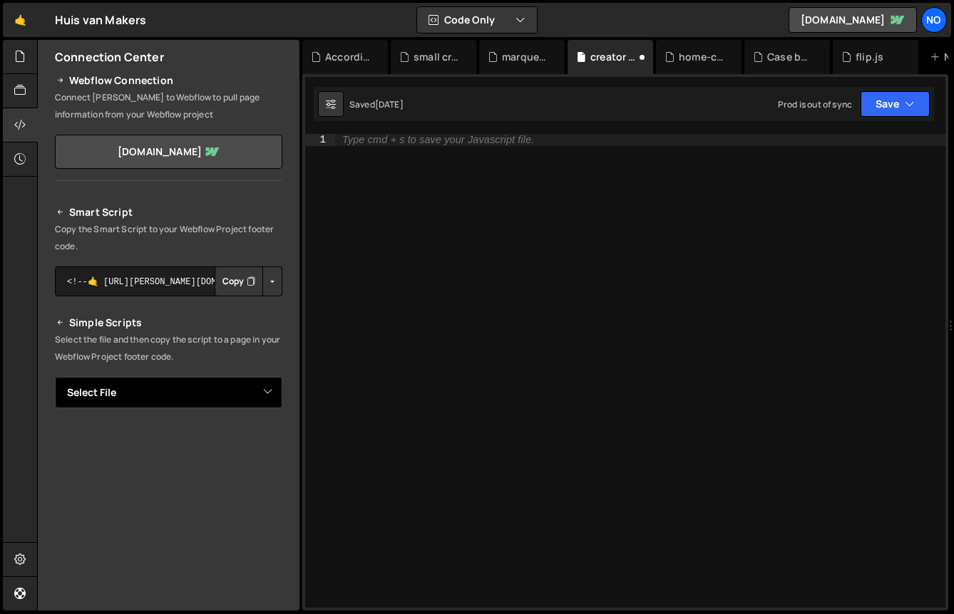
click at [211, 383] on select "Select File Accordions.js Case background videos.js creator slider.js flip.js h…" at bounding box center [168, 392] width 227 height 31
select select "31623"
click at [55, 377] on select "Select File Accordions.js Case background videos.js creator slider.js flip.js h…" at bounding box center [168, 392] width 227 height 31
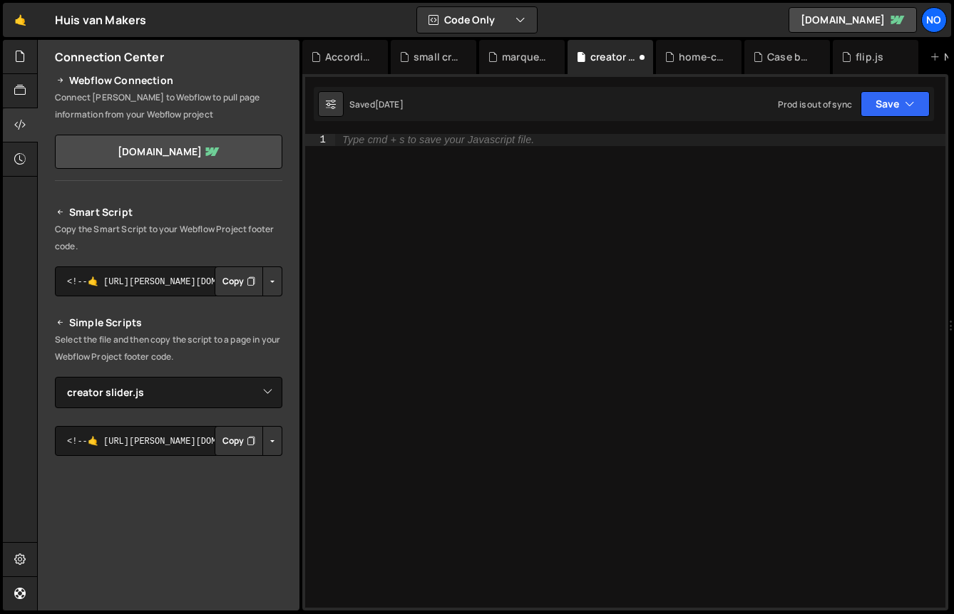
click at [264, 442] on button "Button group with nested dropdown" at bounding box center [272, 441] width 20 height 30
click at [232, 465] on link "Copy Staging Script" at bounding box center [212, 468] width 140 height 20
click at [580, 403] on div "Type cmd + s to save your Javascript file." at bounding box center [640, 383] width 610 height 498
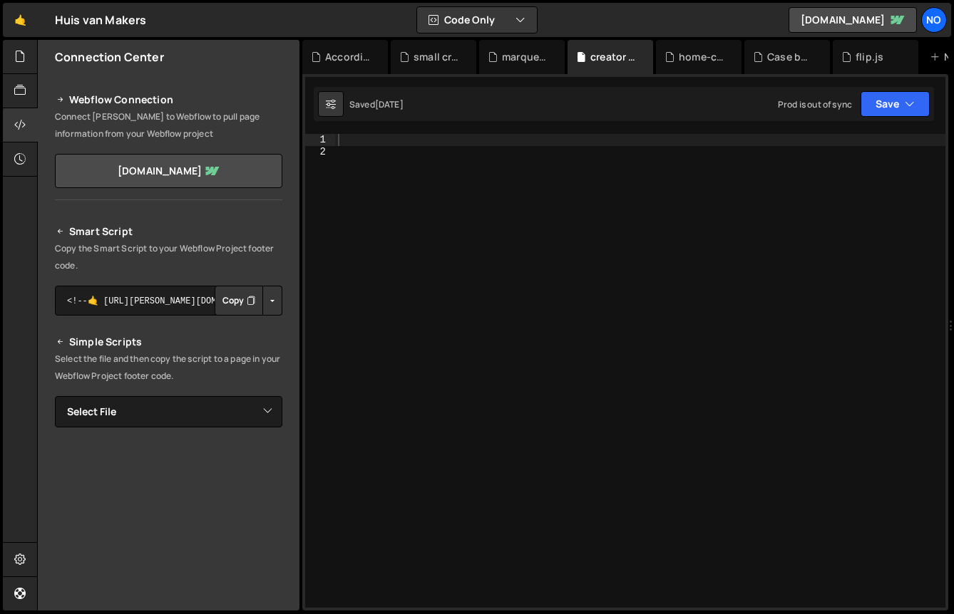
scroll to position [10700, 0]
click at [500, 51] on div "marquee slider.js" at bounding box center [518, 57] width 60 height 14
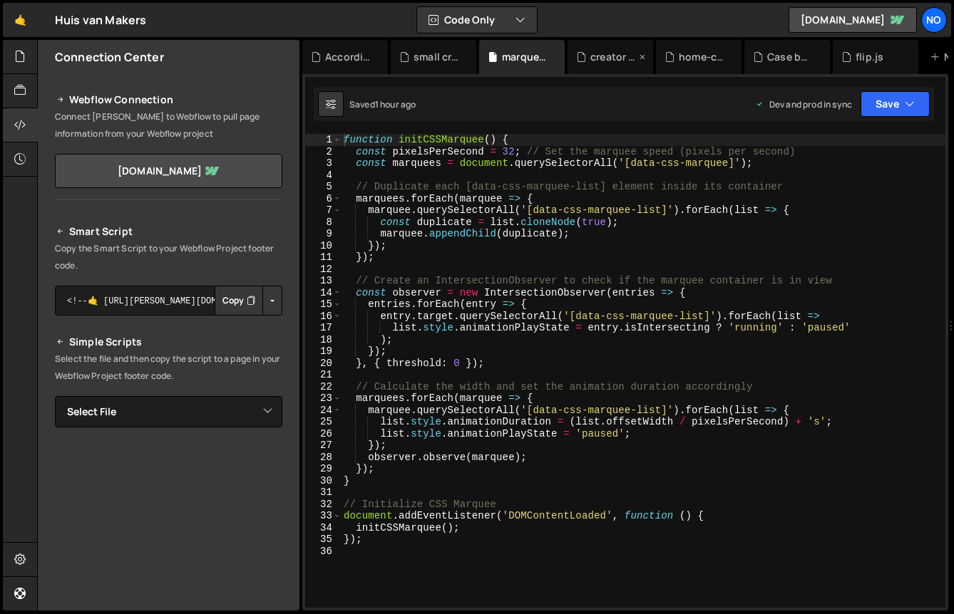
click at [587, 52] on div "creator slider.js" at bounding box center [606, 57] width 60 height 14
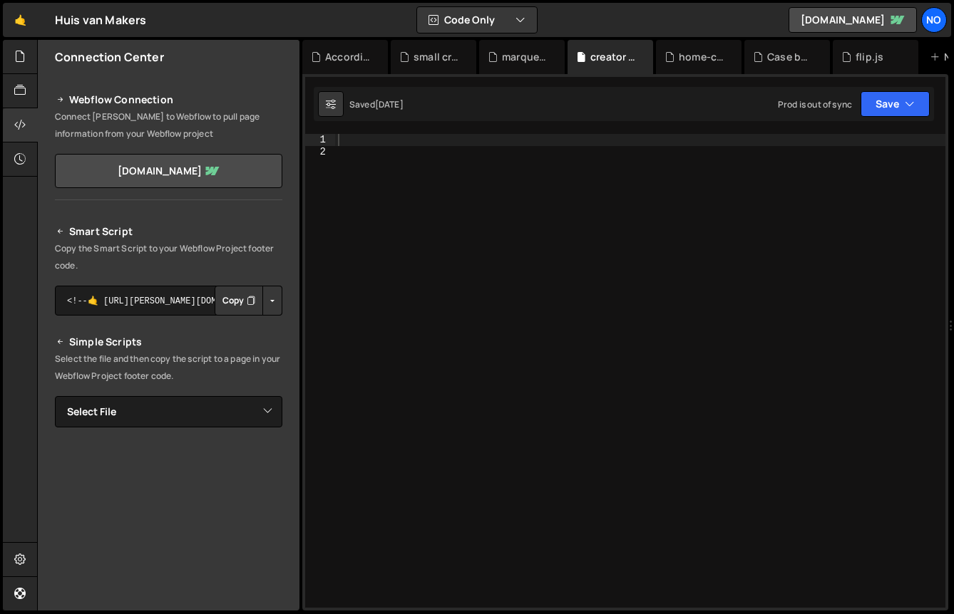
scroll to position [10700, 0]
click at [510, 179] on div at bounding box center [640, 383] width 610 height 498
click at [529, 126] on div "XXXXXXXXXXXXXXXXXXXXXXXXXXXXXXXXXXXXXXXXXXXXXXXXXXXXXXXXXXXXXXXXXXXXXXXXXXXXXXX…" at bounding box center [625, 342] width 646 height 537
click at [524, 144] on div at bounding box center [640, 383] width 610 height 498
click at [508, 156] on div at bounding box center [640, 383] width 610 height 498
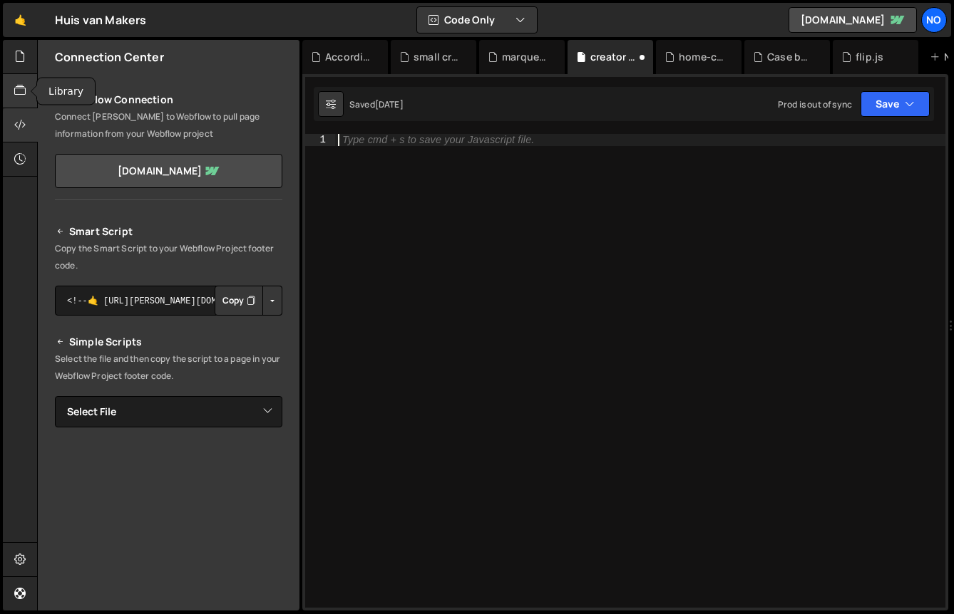
click at [18, 88] on icon at bounding box center [19, 91] width 11 height 16
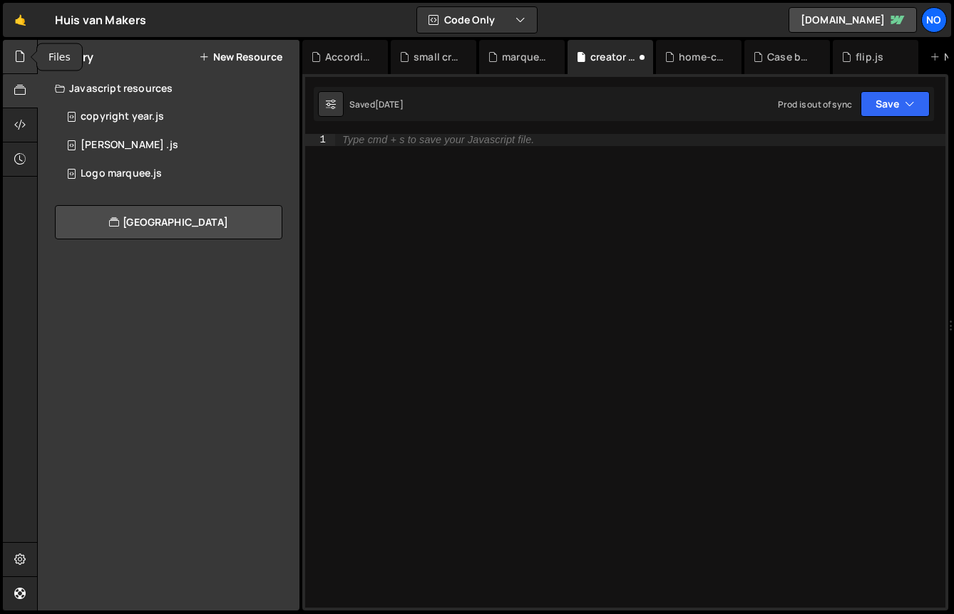
click at [31, 63] on div at bounding box center [20, 57] width 35 height 34
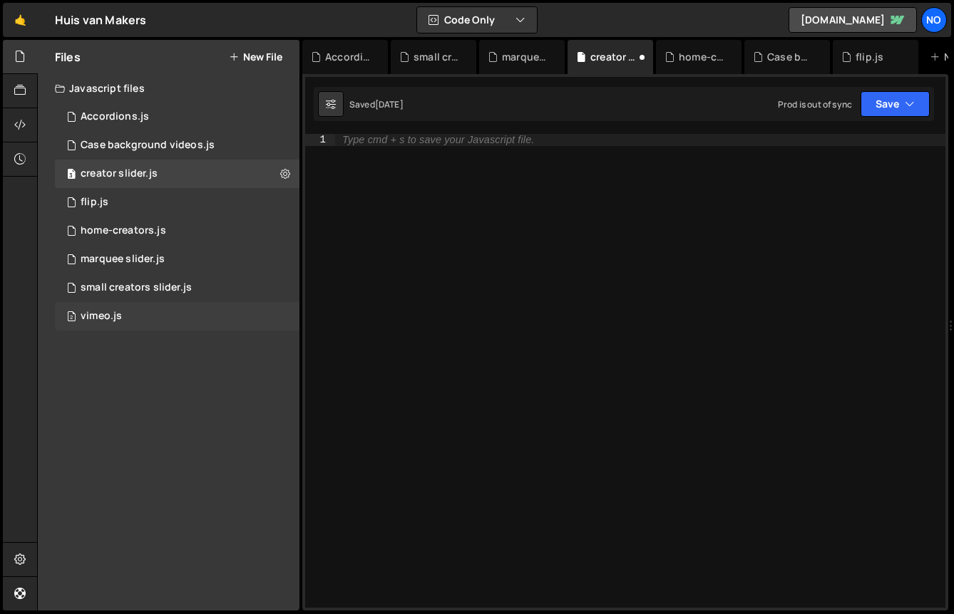
click at [225, 329] on div "2 vimeo.js 0" at bounding box center [177, 316] width 244 height 29
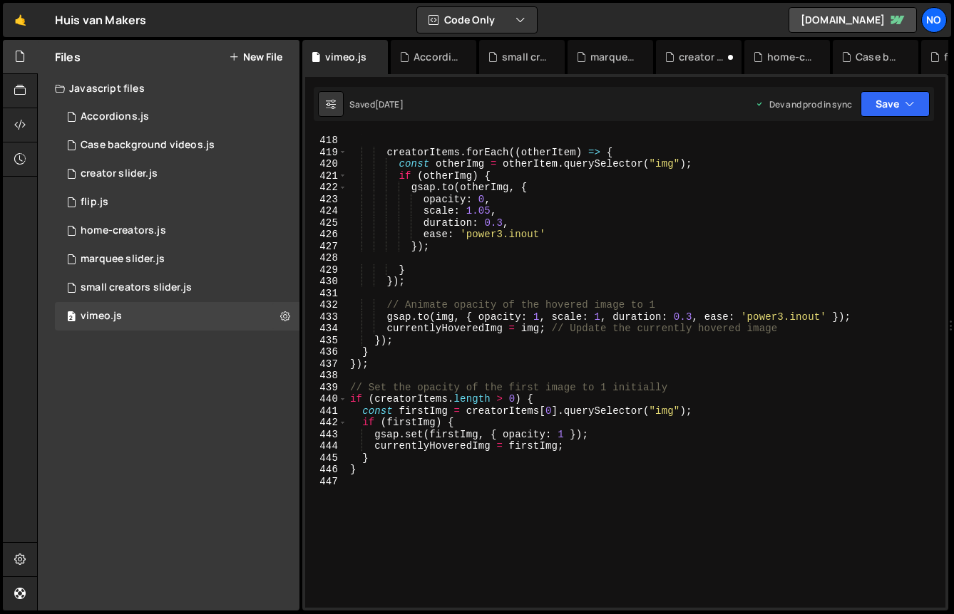
scroll to position [4915, 0]
